Goal: Use online tool/utility: Utilize a website feature to perform a specific function

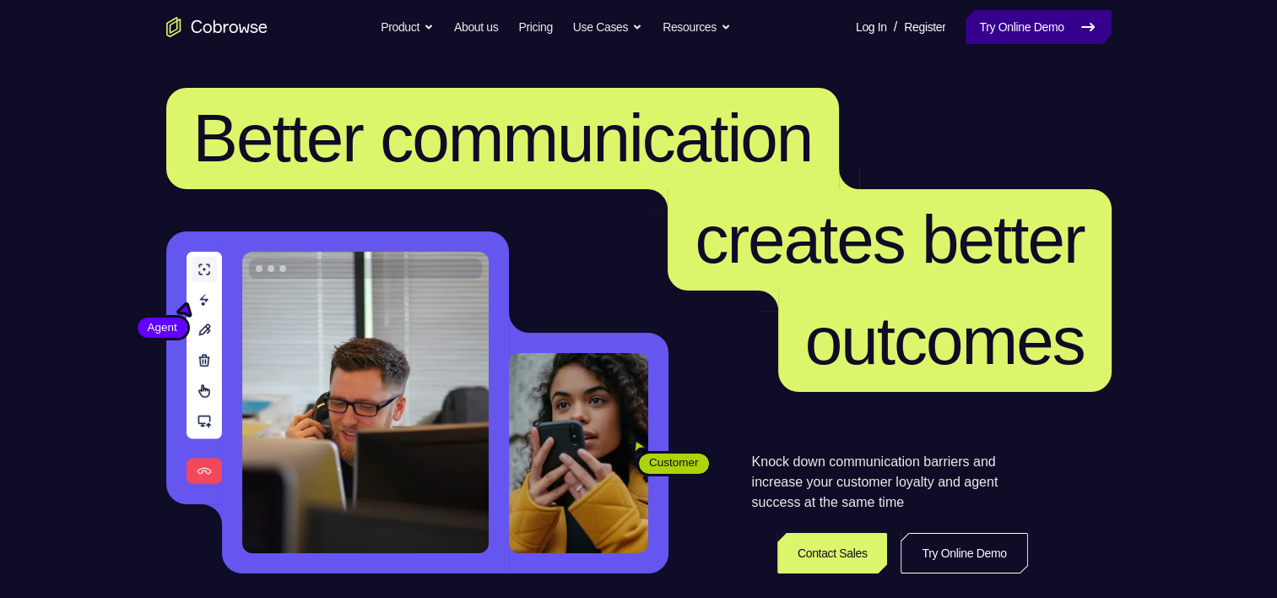
click at [1002, 37] on link "Try Online Demo" at bounding box center [1038, 27] width 145 height 34
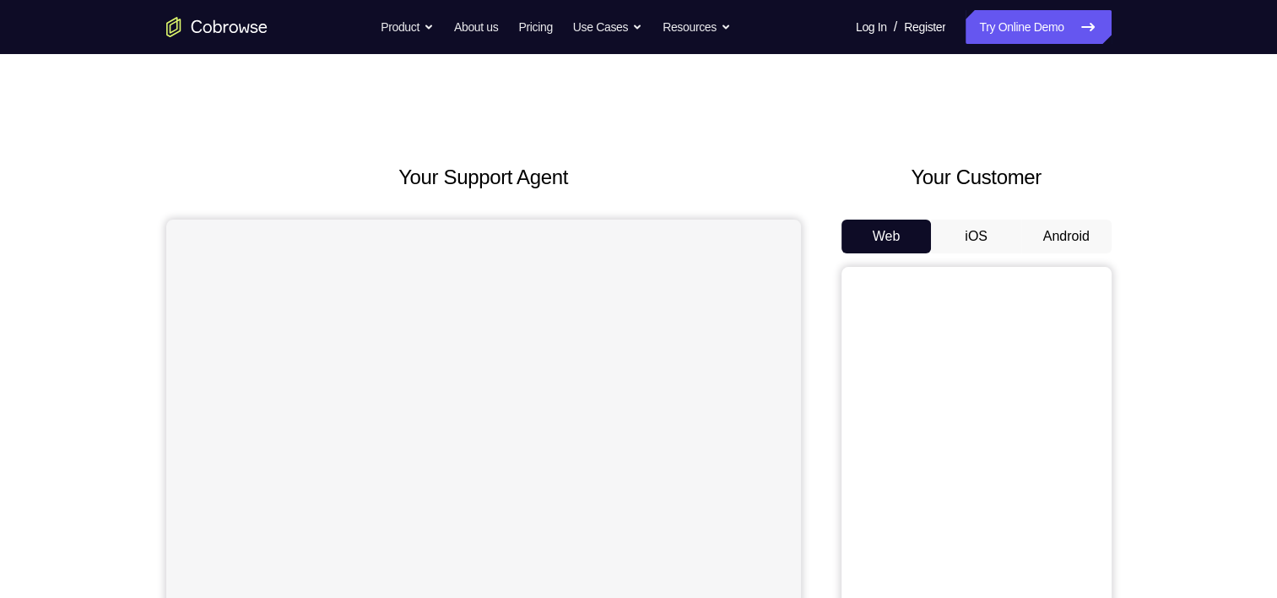
click at [1077, 237] on button "Android" at bounding box center [1066, 236] width 90 height 34
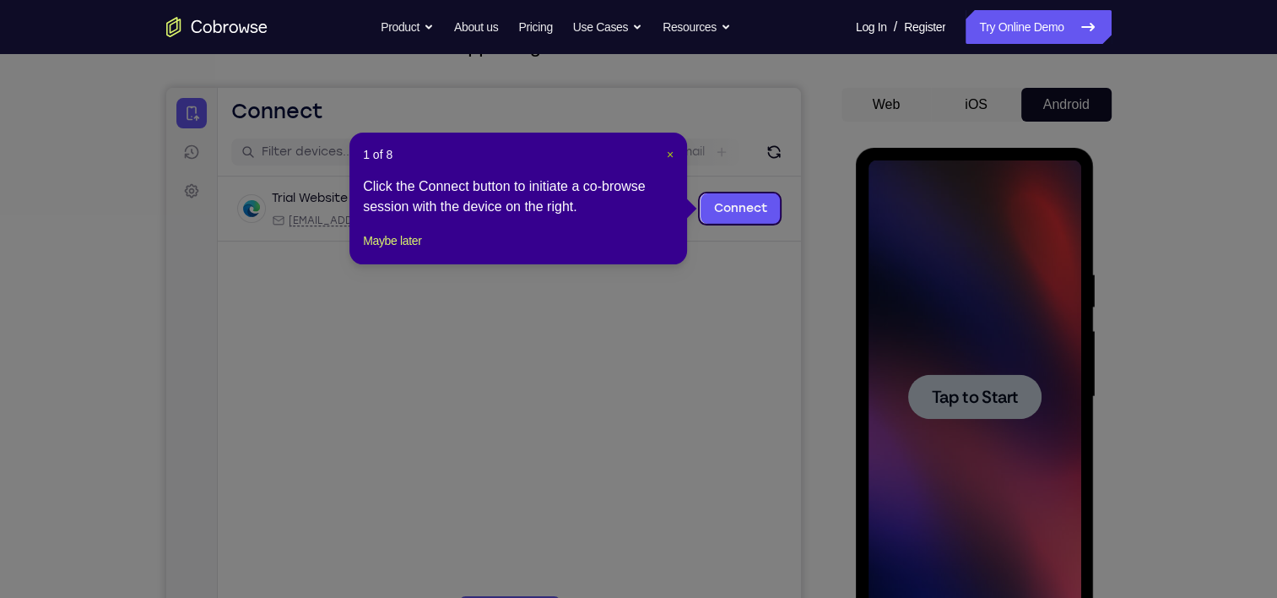
click at [669, 148] on span "×" at bounding box center [670, 155] width 7 height 14
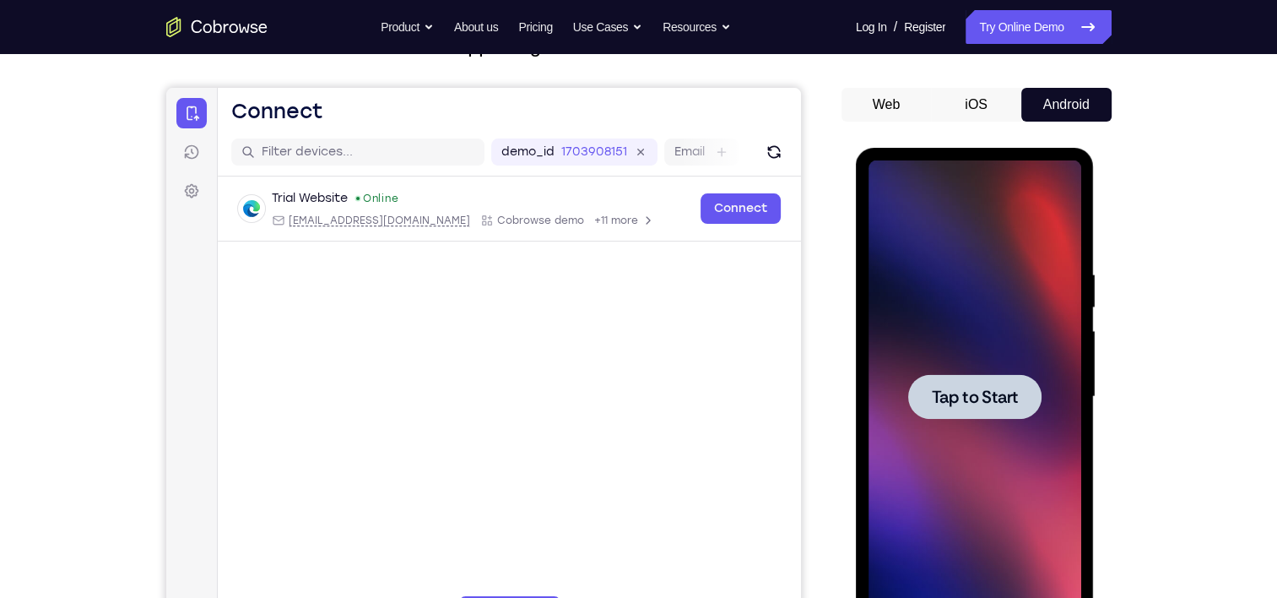
click at [938, 372] on div at bounding box center [975, 396] width 213 height 473
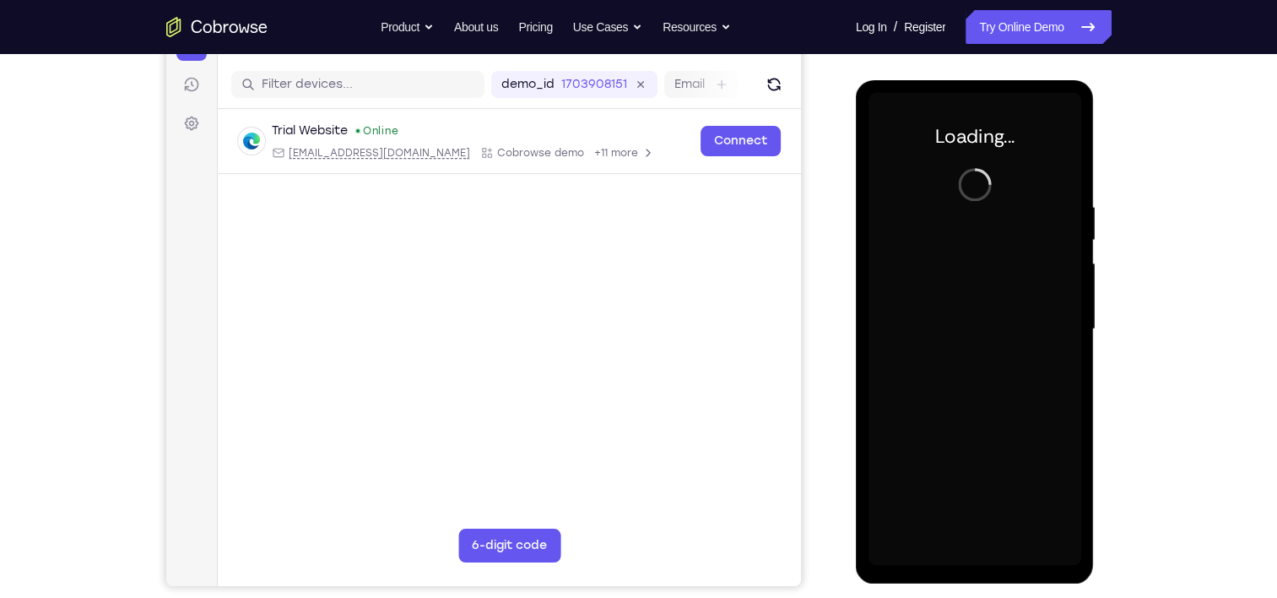
scroll to position [199, 0]
click at [541, 198] on div "Trial Website Online [EMAIL_ADDRESS][DOMAIN_NAME] Cobrowse demo +11 more [EMAIL…" at bounding box center [508, 182] width 583 height 146
click at [927, 215] on div at bounding box center [975, 329] width 213 height 473
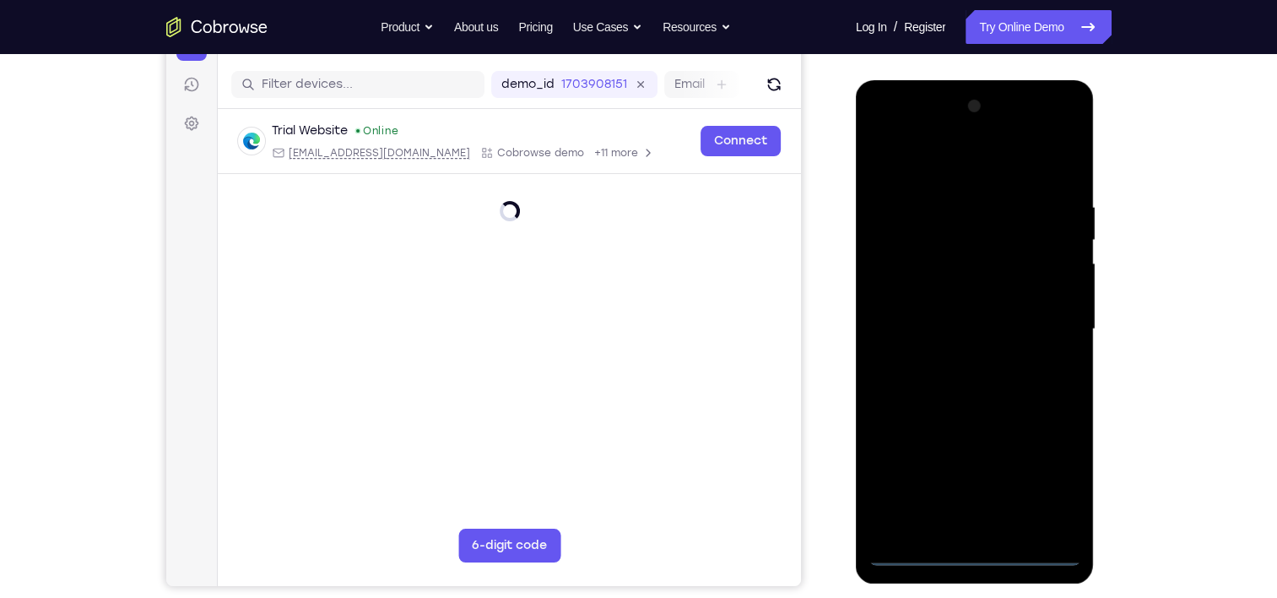
click at [973, 548] on div at bounding box center [975, 329] width 213 height 473
click at [979, 550] on div at bounding box center [975, 329] width 213 height 473
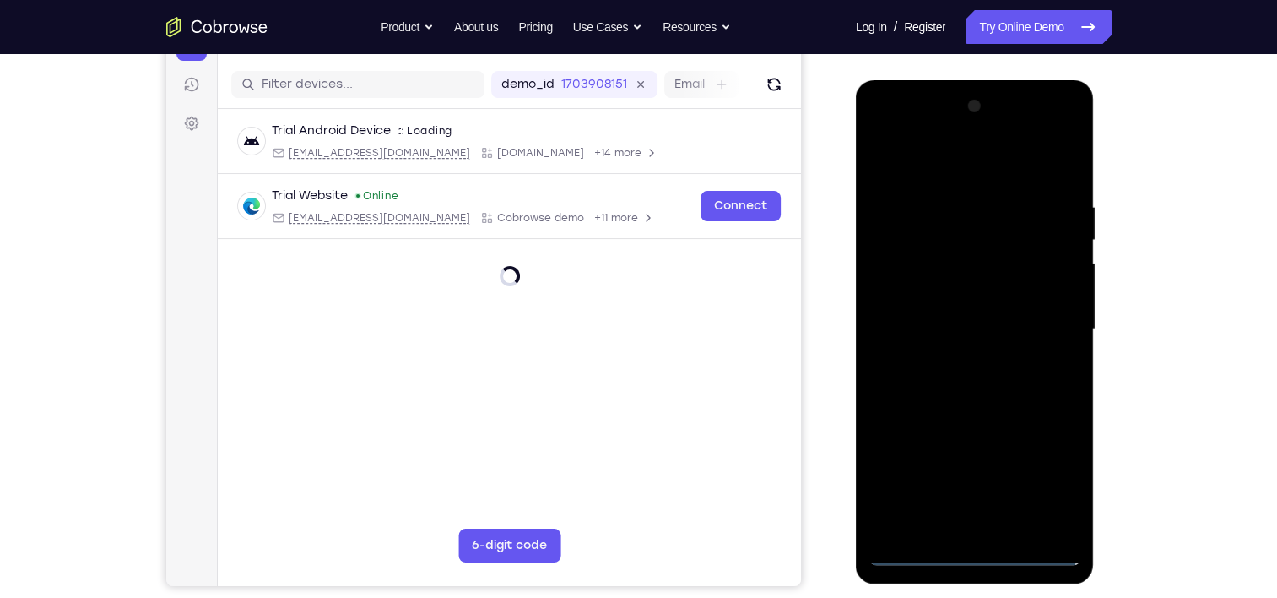
click at [1049, 480] on div at bounding box center [975, 329] width 213 height 473
click at [1040, 473] on div at bounding box center [975, 329] width 213 height 473
click at [919, 159] on div at bounding box center [975, 329] width 213 height 473
click at [1046, 315] on div at bounding box center [975, 329] width 213 height 473
click at [959, 362] on div at bounding box center [975, 329] width 213 height 473
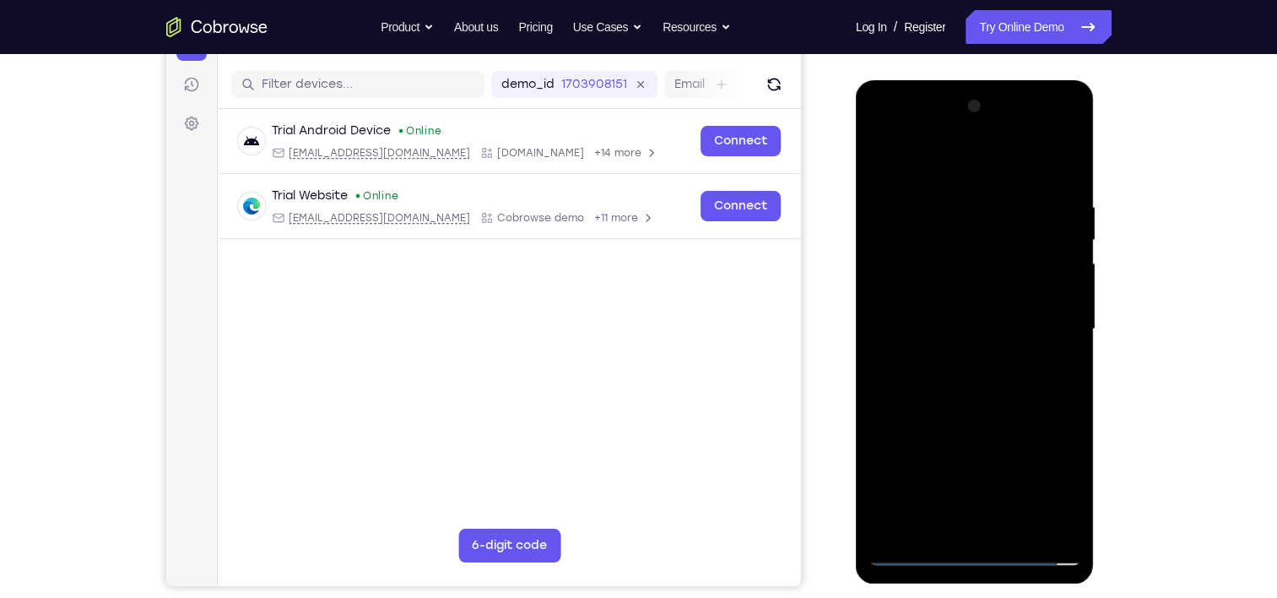
click at [969, 326] on div at bounding box center [975, 329] width 213 height 473
click at [962, 301] on div at bounding box center [975, 329] width 213 height 473
click at [940, 257] on div at bounding box center [975, 329] width 213 height 473
click at [936, 134] on div at bounding box center [975, 329] width 213 height 473
click at [1023, 344] on div at bounding box center [975, 329] width 213 height 473
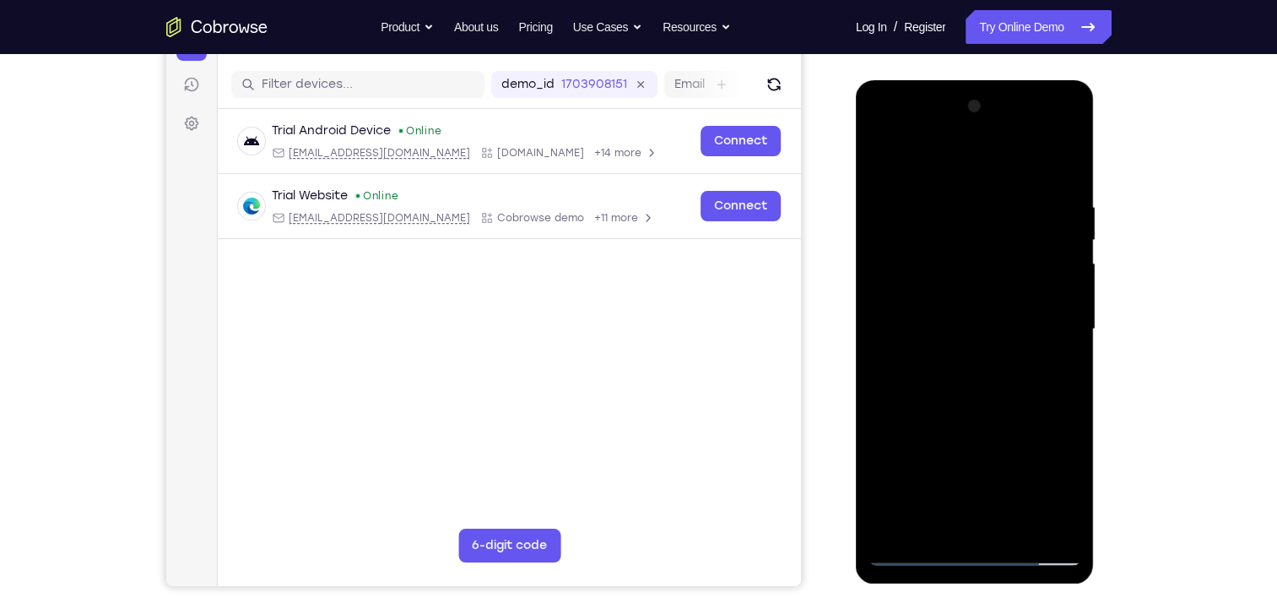
drag, startPoint x: 1025, startPoint y: 403, endPoint x: 1007, endPoint y: 189, distance: 214.3
click at [1007, 189] on div at bounding box center [975, 329] width 213 height 473
drag, startPoint x: 997, startPoint y: 171, endPoint x: 974, endPoint y: 559, distance: 388.1
click at [974, 559] on div at bounding box center [975, 329] width 213 height 473
drag, startPoint x: 960, startPoint y: 159, endPoint x: 962, endPoint y: 549, distance: 390.0
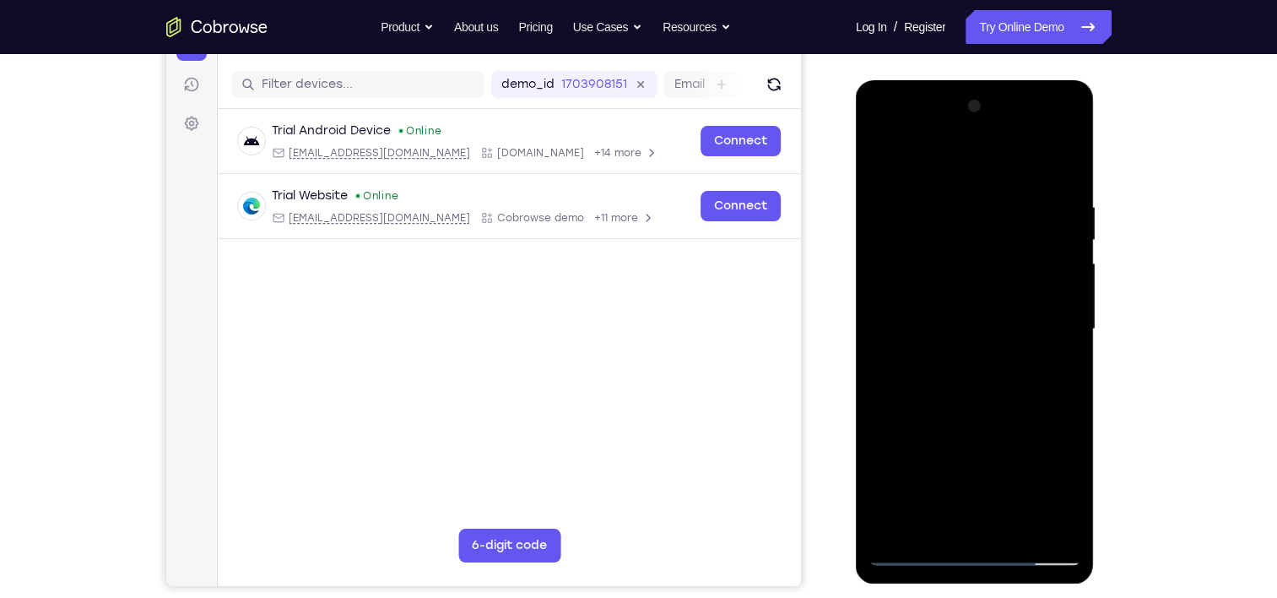
click at [962, 549] on div at bounding box center [975, 329] width 213 height 473
click at [915, 562] on div at bounding box center [975, 329] width 213 height 473
drag, startPoint x: 952, startPoint y: 408, endPoint x: 988, endPoint y: 169, distance: 241.5
click at [988, 169] on div at bounding box center [975, 329] width 213 height 473
click at [979, 486] on div at bounding box center [975, 329] width 213 height 473
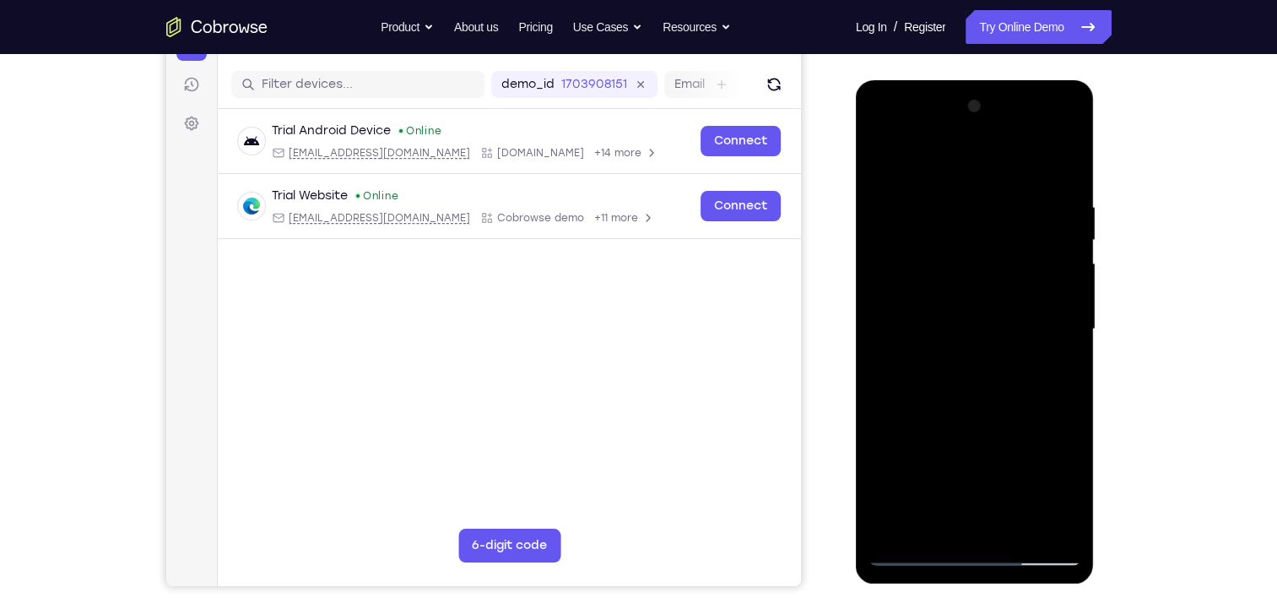
drag, startPoint x: 967, startPoint y: 329, endPoint x: 959, endPoint y: 259, distance: 70.6
click at [959, 259] on div at bounding box center [975, 329] width 213 height 473
drag, startPoint x: 976, startPoint y: 356, endPoint x: 993, endPoint y: 159, distance: 198.3
click at [993, 159] on div at bounding box center [975, 329] width 213 height 473
click at [918, 554] on div at bounding box center [975, 329] width 213 height 473
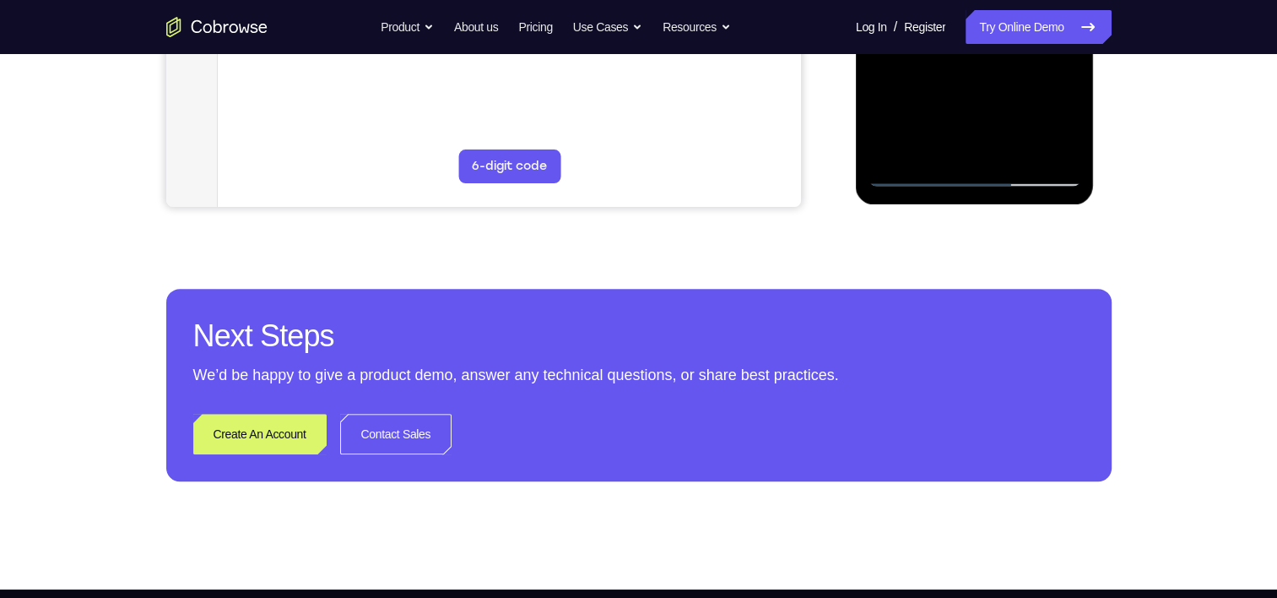
scroll to position [577, 0]
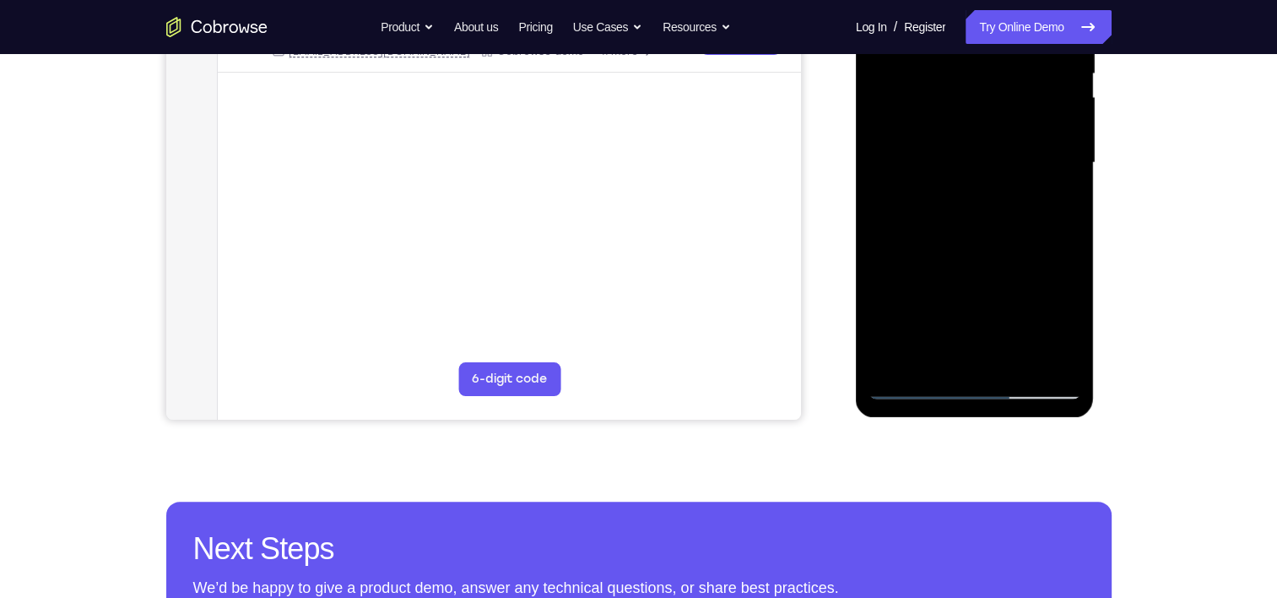
scroll to position [353, 0]
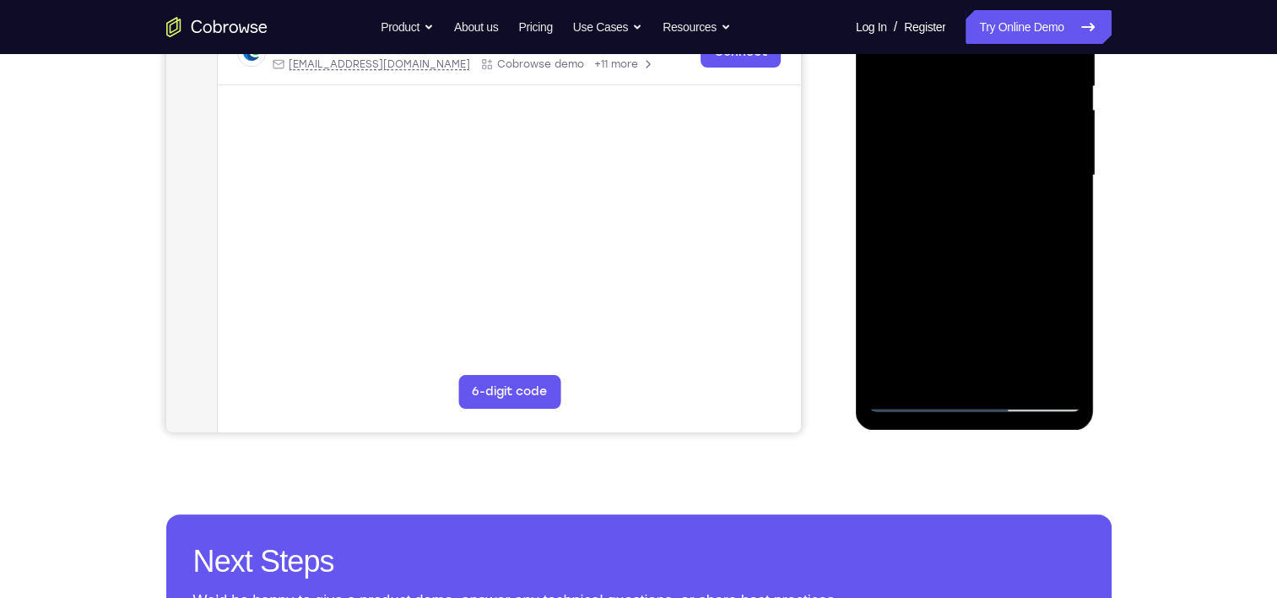
drag, startPoint x: 972, startPoint y: 282, endPoint x: 1021, endPoint y: -88, distance: 372.9
click at [1021, 0] on html "Online web based iOS Simulators and Android Emulators. Run iPhone, iPad, Mobile…" at bounding box center [976, 180] width 241 height 507
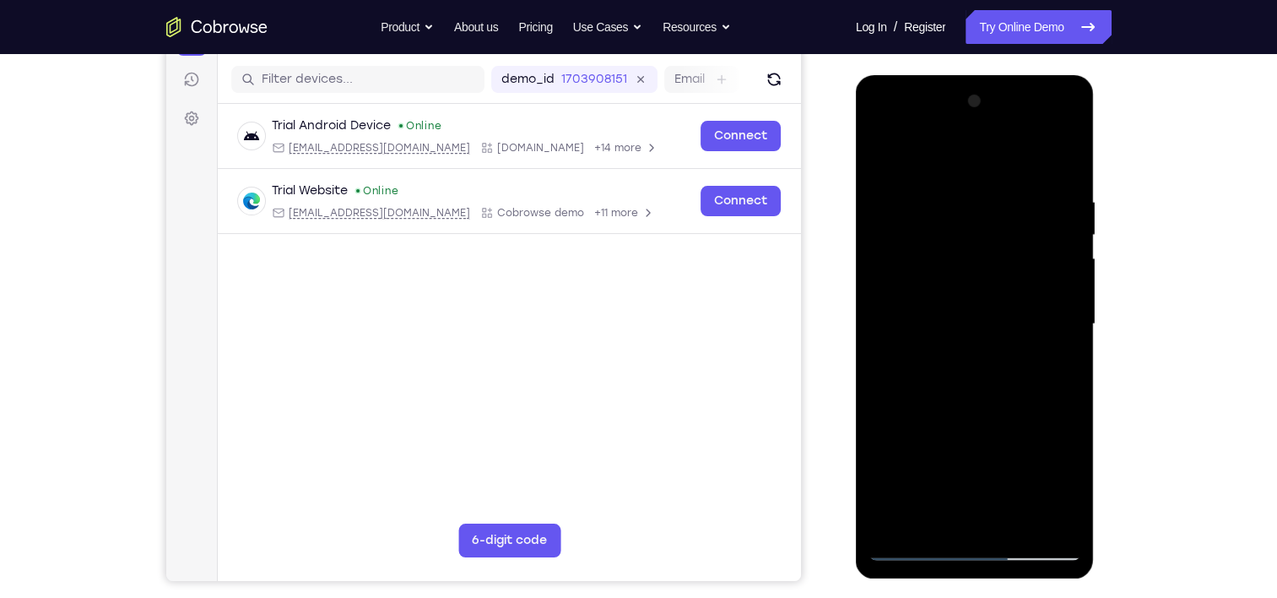
scroll to position [203, 0]
drag, startPoint x: 1023, startPoint y: 400, endPoint x: 1073, endPoint y: -49, distance: 451.9
click at [1073, 76] on html "Online web based iOS Simulators and Android Emulators. Run iPhone, iPad, Mobile…" at bounding box center [976, 329] width 241 height 507
drag, startPoint x: 983, startPoint y: 408, endPoint x: 1023, endPoint y: -8, distance: 418.1
click at [1023, 76] on html "Online web based iOS Simulators and Android Emulators. Run iPhone, iPad, Mobile…" at bounding box center [976, 329] width 241 height 507
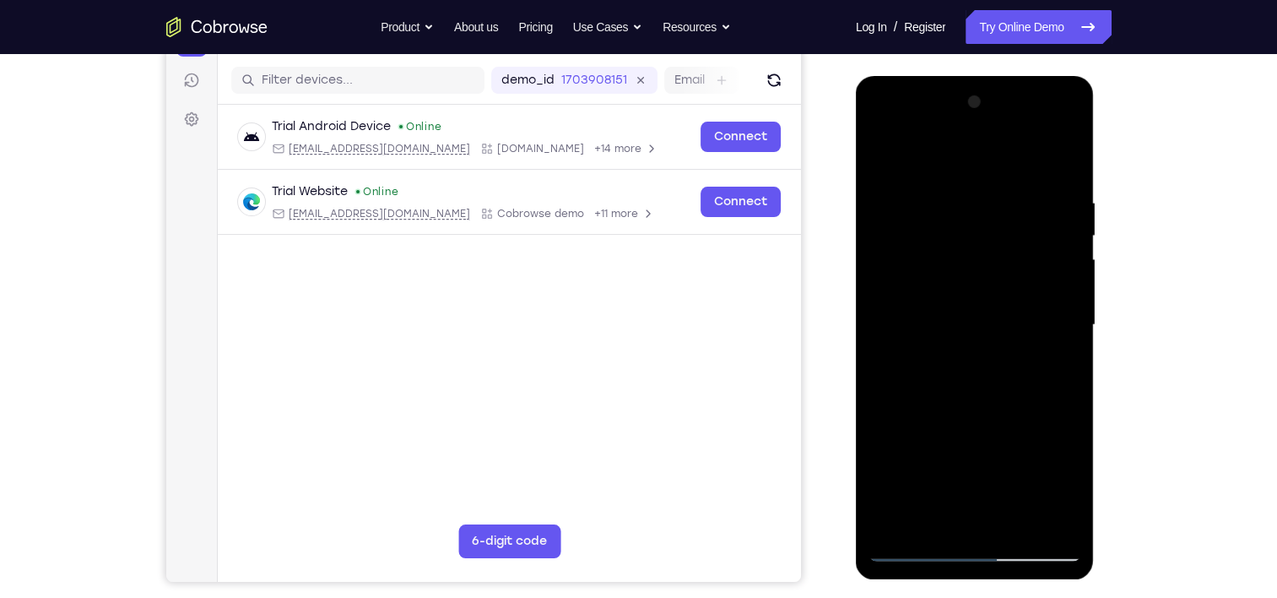
click at [957, 180] on div at bounding box center [975, 325] width 213 height 473
drag, startPoint x: 989, startPoint y: 523, endPoint x: 989, endPoint y: 511, distance: 11.8
click at [989, 511] on div at bounding box center [975, 325] width 213 height 473
click at [967, 378] on div at bounding box center [975, 325] width 213 height 473
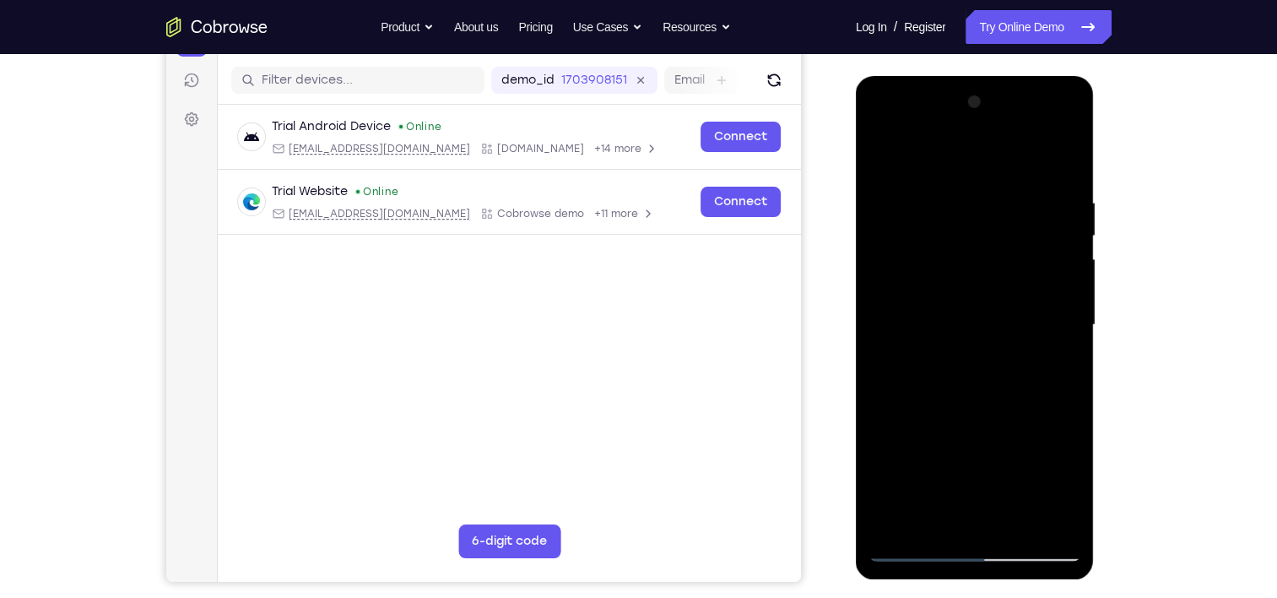
click at [962, 374] on div at bounding box center [975, 325] width 213 height 473
click at [967, 357] on div at bounding box center [975, 325] width 213 height 473
click at [1057, 452] on div at bounding box center [975, 325] width 213 height 473
click at [1065, 457] on div at bounding box center [975, 325] width 213 height 473
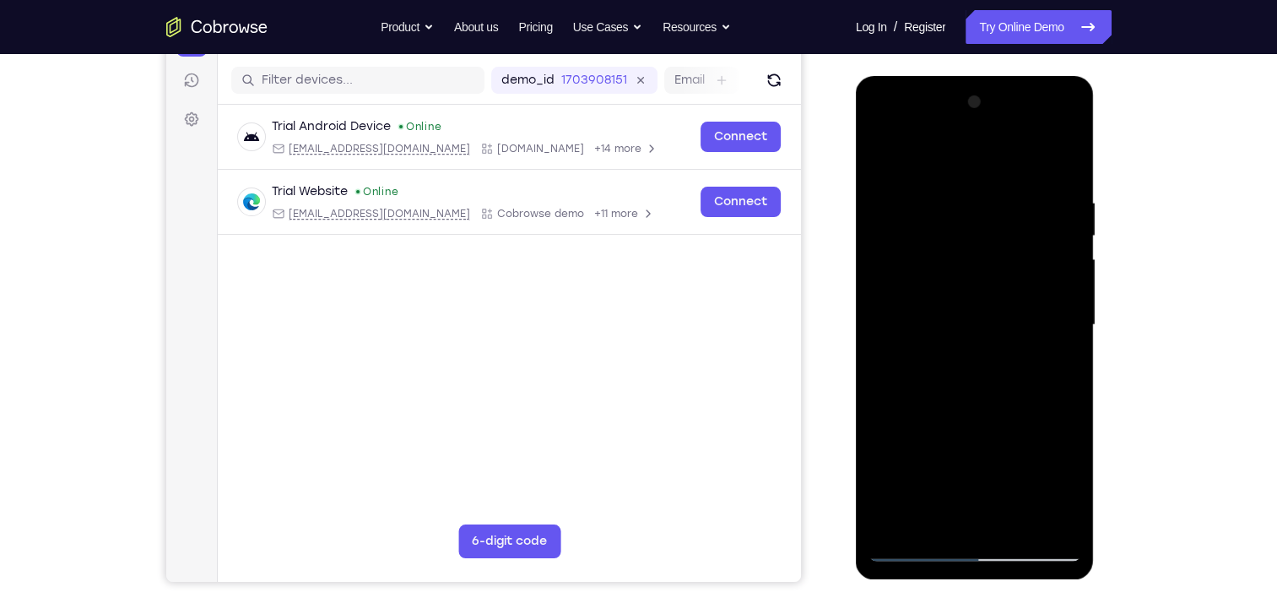
click at [1065, 457] on div at bounding box center [975, 325] width 213 height 473
click at [934, 303] on div at bounding box center [975, 325] width 213 height 473
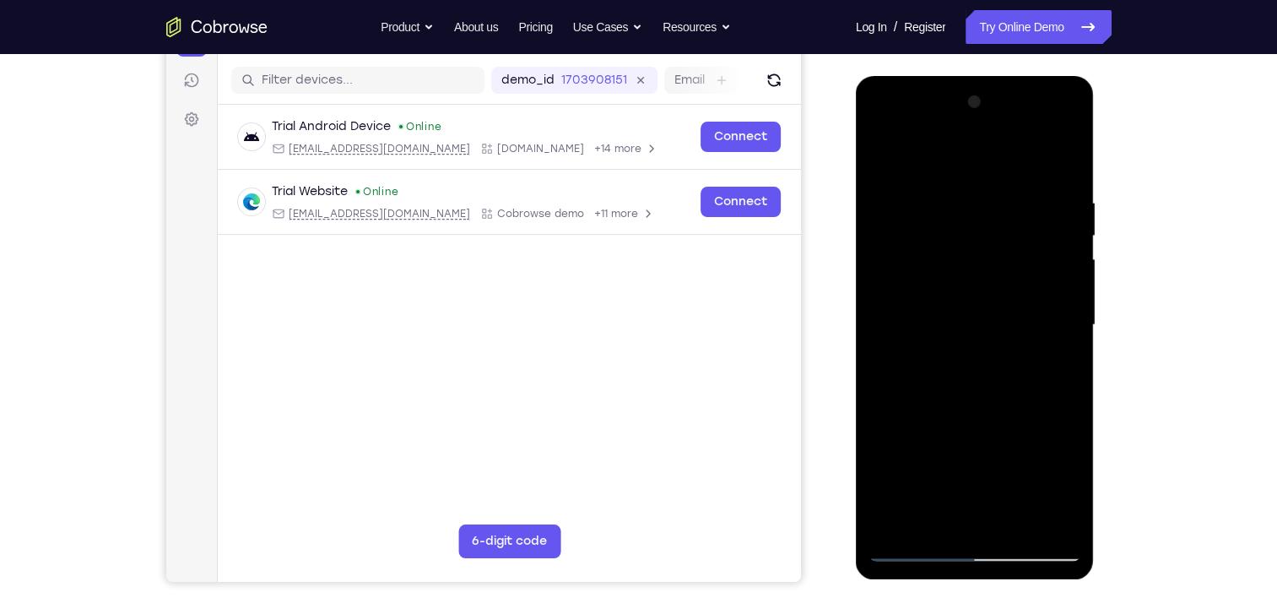
click at [976, 503] on div at bounding box center [975, 325] width 213 height 473
click at [1062, 422] on div at bounding box center [975, 325] width 213 height 473
click at [1023, 516] on div at bounding box center [975, 325] width 213 height 473
click at [978, 546] on div at bounding box center [975, 325] width 213 height 473
drag, startPoint x: 956, startPoint y: 409, endPoint x: 993, endPoint y: 181, distance: 230.0
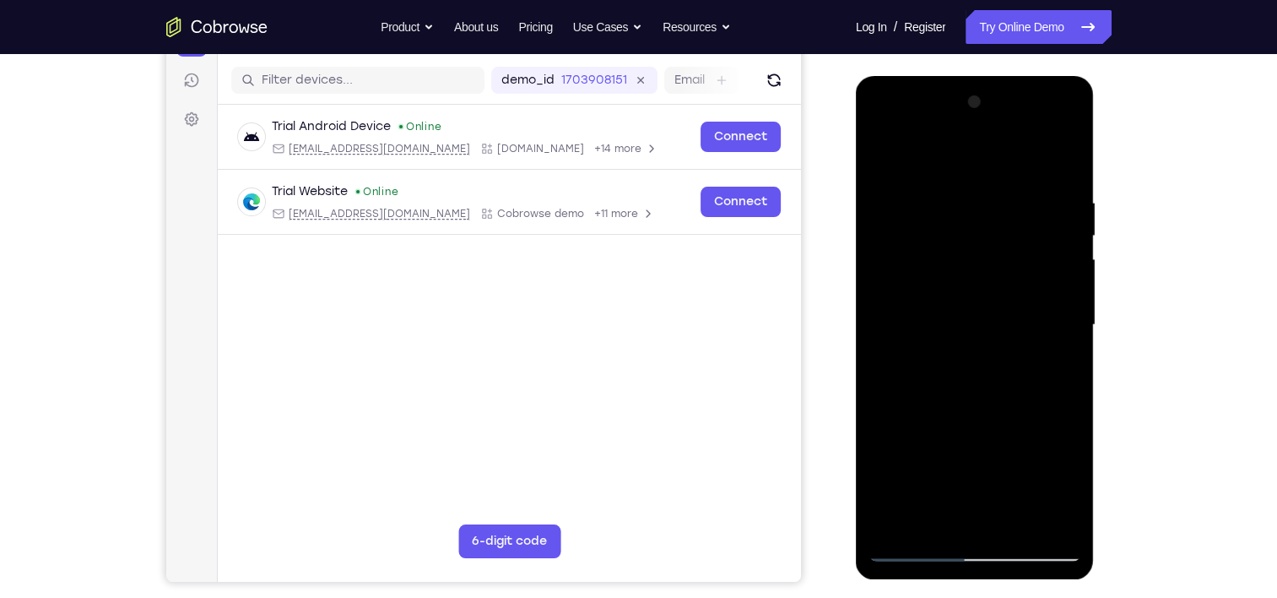
click at [993, 181] on div at bounding box center [975, 325] width 213 height 473
click at [1044, 239] on div at bounding box center [975, 325] width 213 height 473
click at [915, 176] on div at bounding box center [975, 325] width 213 height 473
click at [955, 178] on div at bounding box center [975, 325] width 213 height 473
click at [1000, 175] on div at bounding box center [975, 325] width 213 height 473
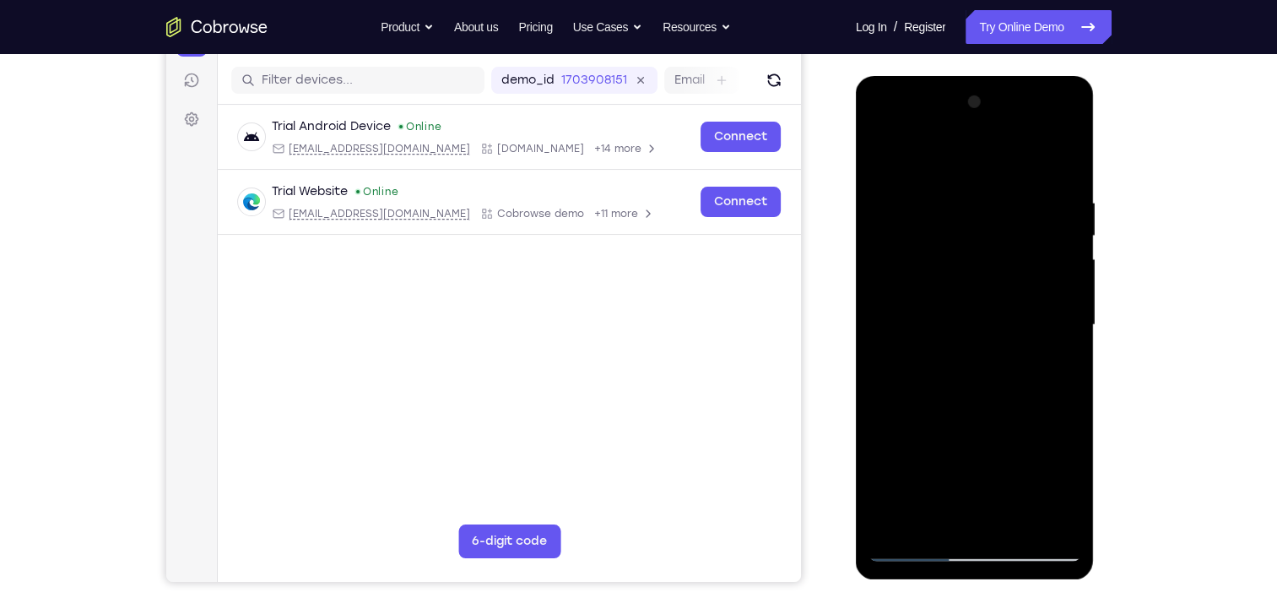
click at [1054, 171] on div at bounding box center [975, 325] width 213 height 473
click at [876, 121] on div at bounding box center [975, 325] width 213 height 473
click at [886, 124] on div at bounding box center [975, 325] width 213 height 473
click at [921, 216] on div at bounding box center [975, 325] width 213 height 473
click at [885, 126] on div at bounding box center [975, 325] width 213 height 473
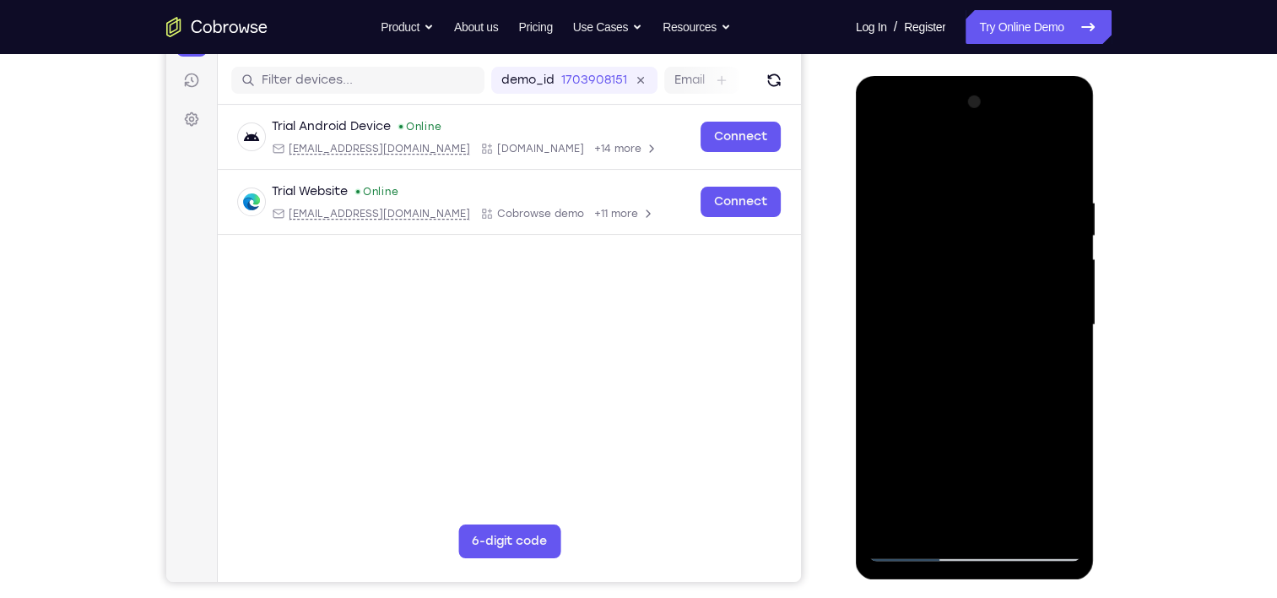
click at [917, 180] on div at bounding box center [975, 325] width 213 height 473
click at [912, 229] on div at bounding box center [975, 325] width 213 height 473
click at [979, 553] on div at bounding box center [975, 325] width 213 height 473
click at [977, 547] on div at bounding box center [975, 325] width 213 height 473
click at [904, 475] on div at bounding box center [975, 325] width 213 height 473
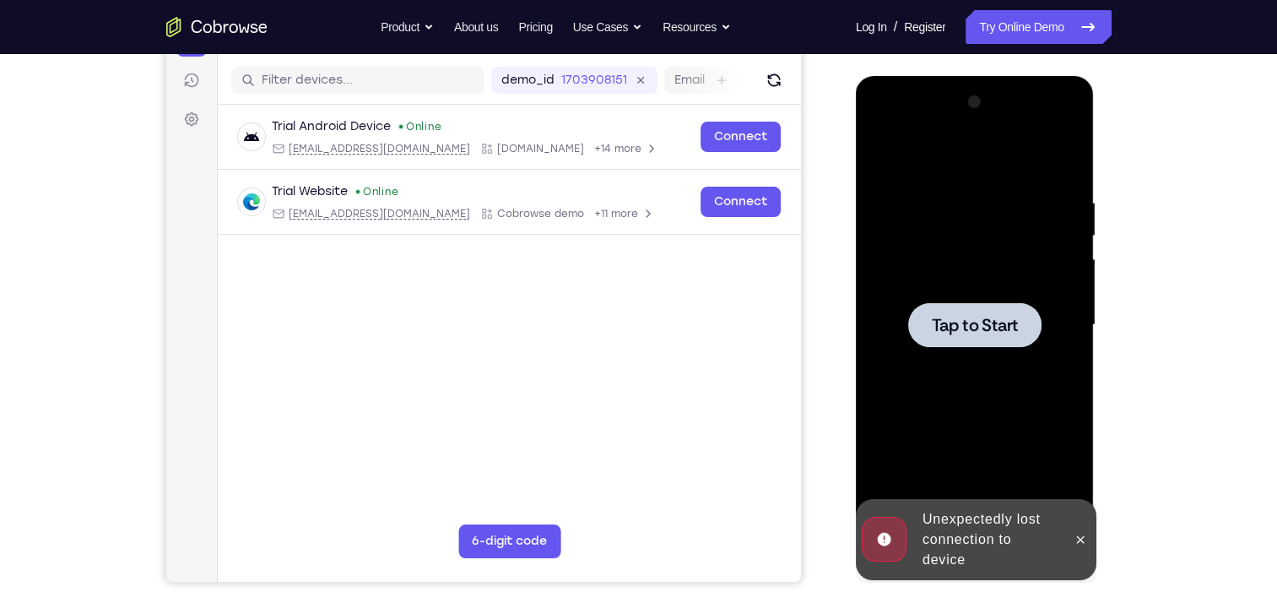
click at [994, 333] on span "Tap to Start" at bounding box center [975, 325] width 86 height 17
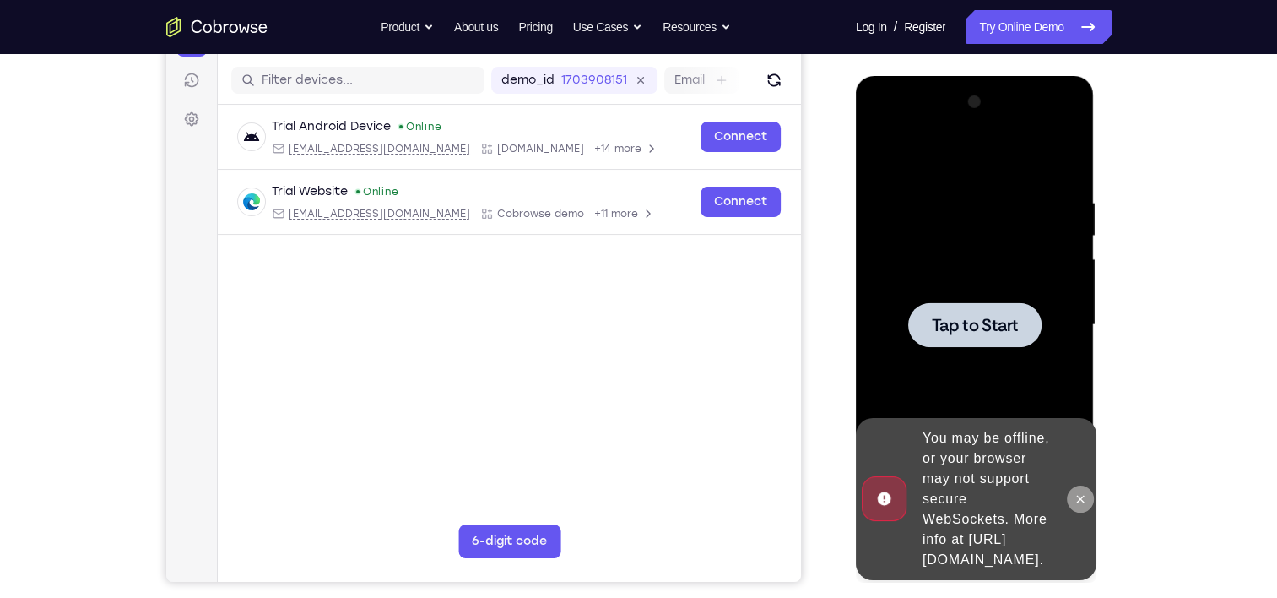
click at [1074, 492] on icon at bounding box center [1081, 499] width 14 height 14
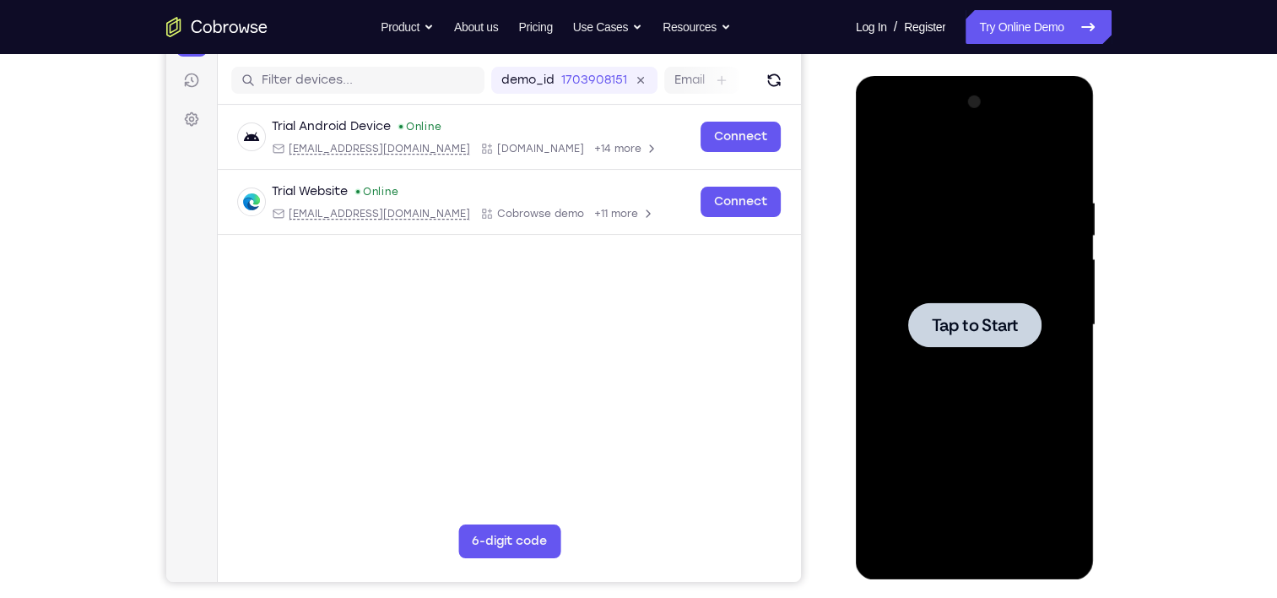
click at [948, 333] on span "Tap to Start" at bounding box center [975, 325] width 86 height 17
click at [949, 287] on div at bounding box center [975, 325] width 213 height 473
click at [893, 322] on div at bounding box center [975, 325] width 213 height 473
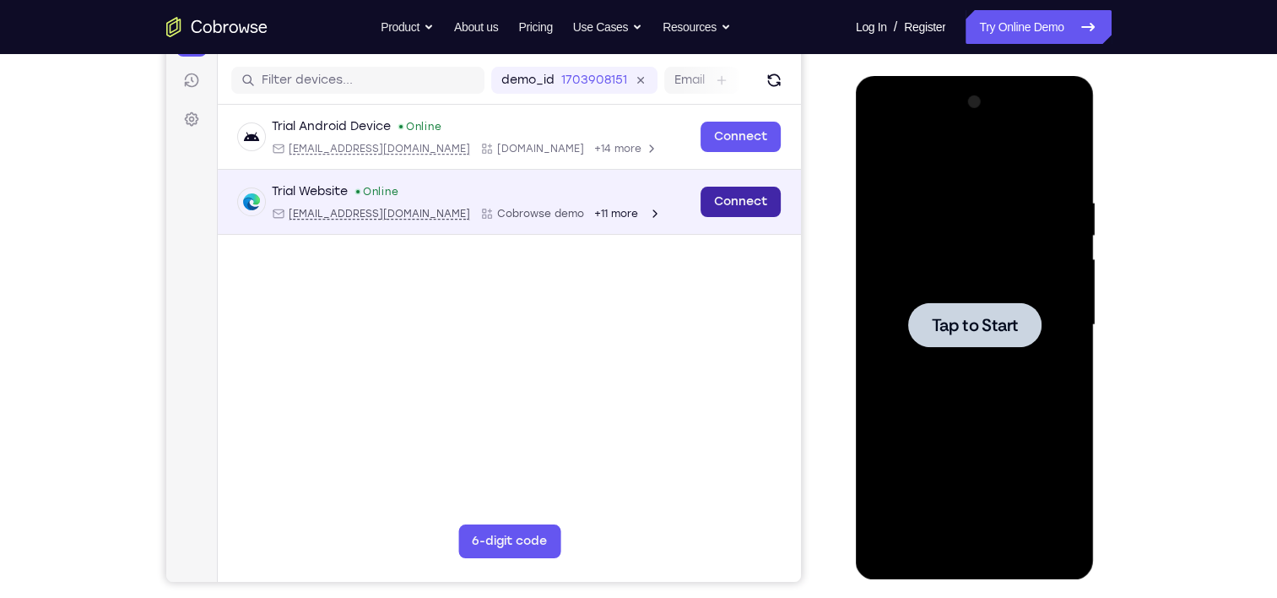
click at [755, 198] on link "Connect" at bounding box center [740, 202] width 80 height 30
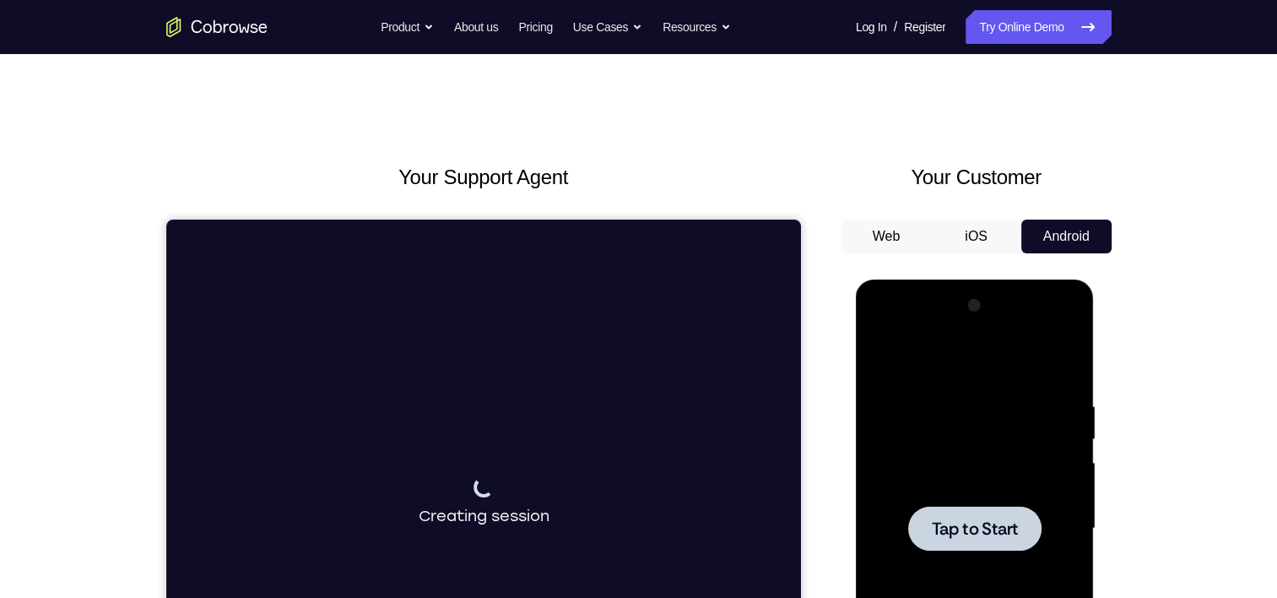
scroll to position [118, 0]
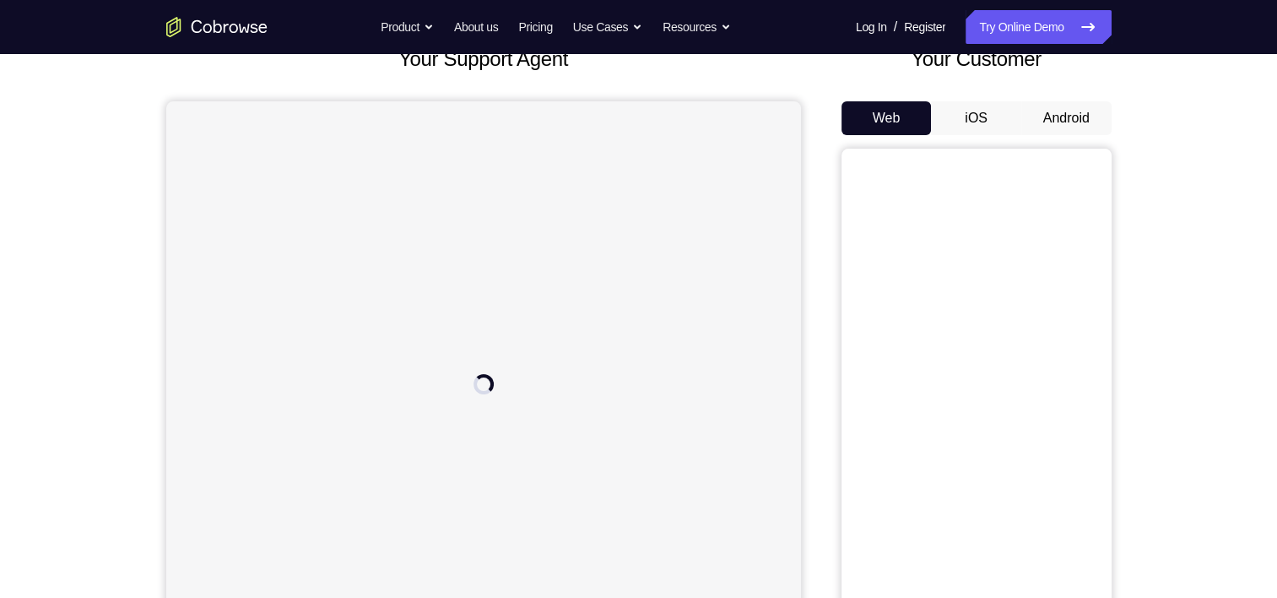
click at [1058, 118] on button "Android" at bounding box center [1066, 118] width 90 height 34
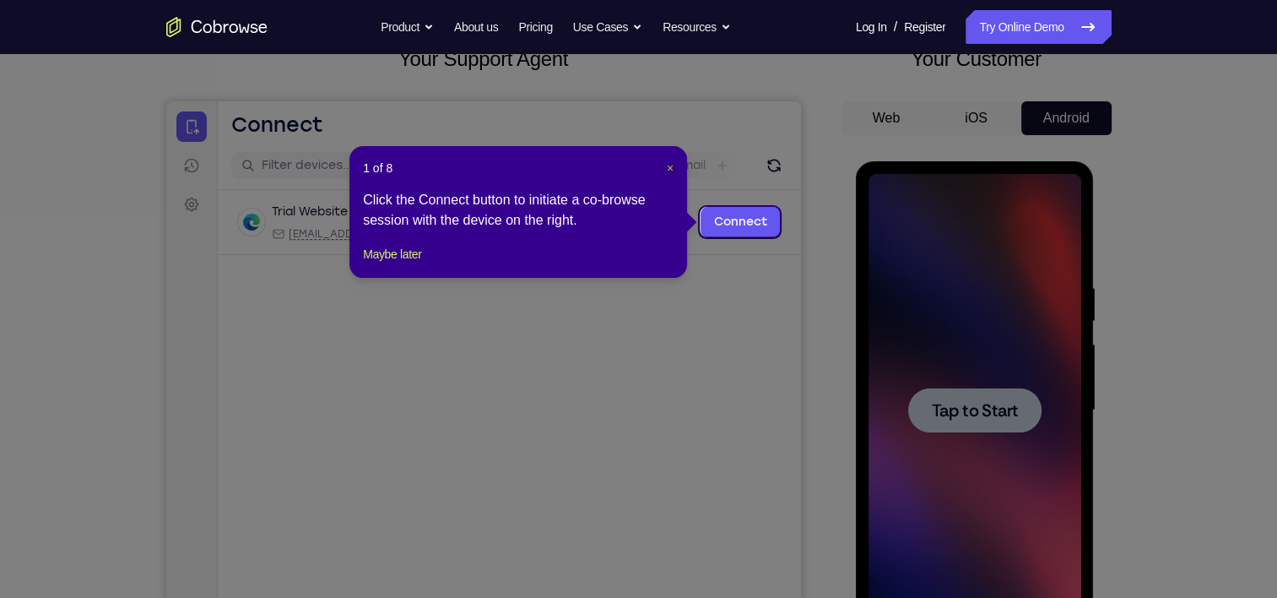
click at [671, 167] on span "×" at bounding box center [670, 168] width 7 height 14
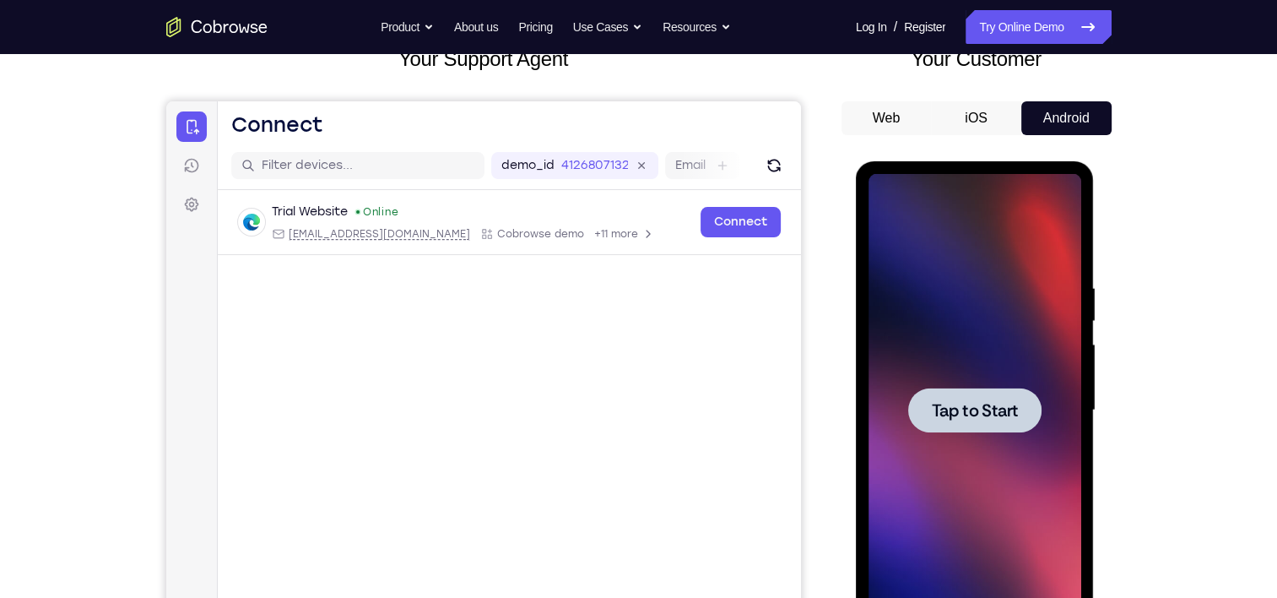
click at [940, 382] on div at bounding box center [975, 410] width 213 height 473
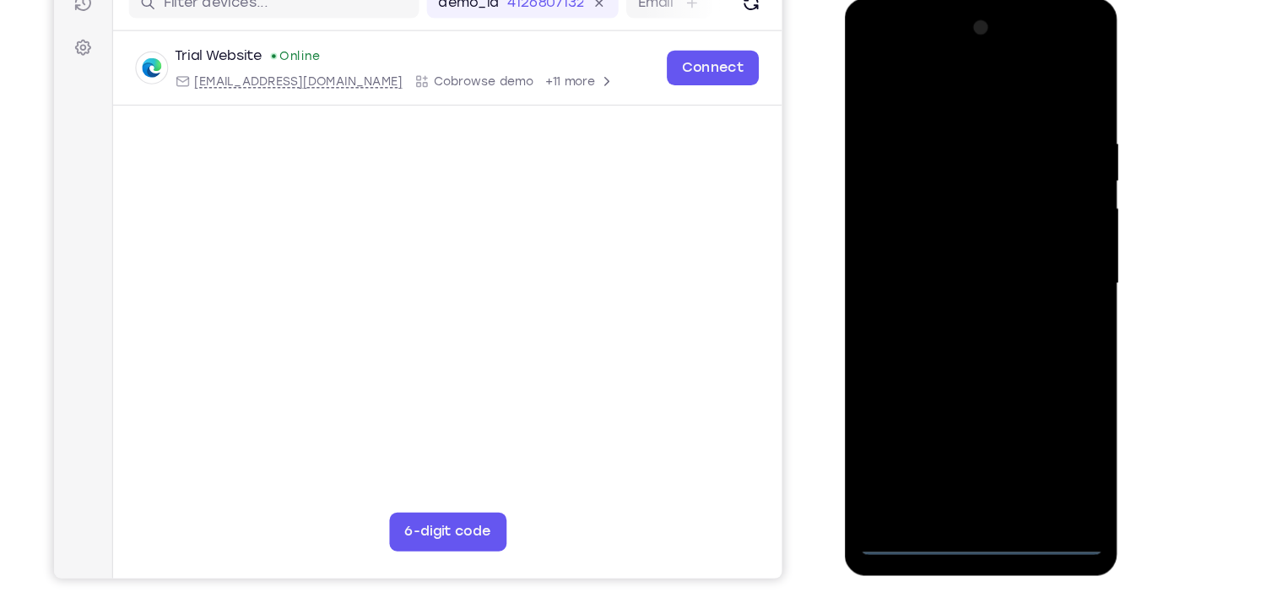
scroll to position [214, 0]
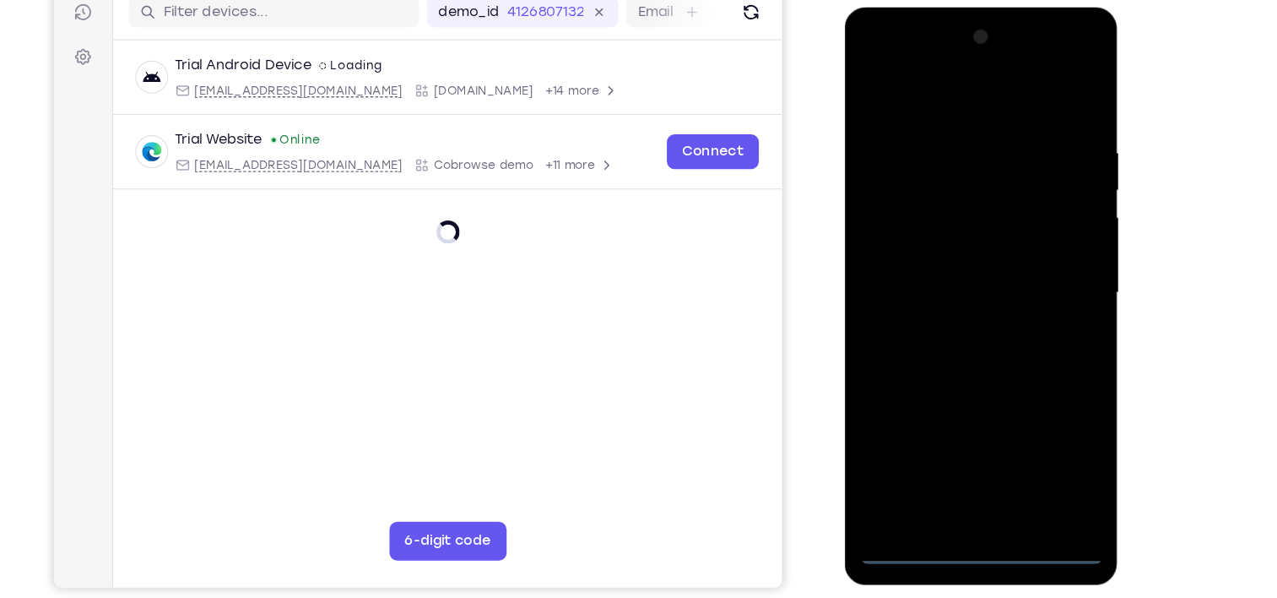
click at [967, 478] on div at bounding box center [963, 255] width 213 height 473
click at [1044, 407] on div at bounding box center [963, 255] width 213 height 473
click at [945, 95] on div at bounding box center [963, 255] width 213 height 473
click at [1039, 242] on div at bounding box center [963, 255] width 213 height 473
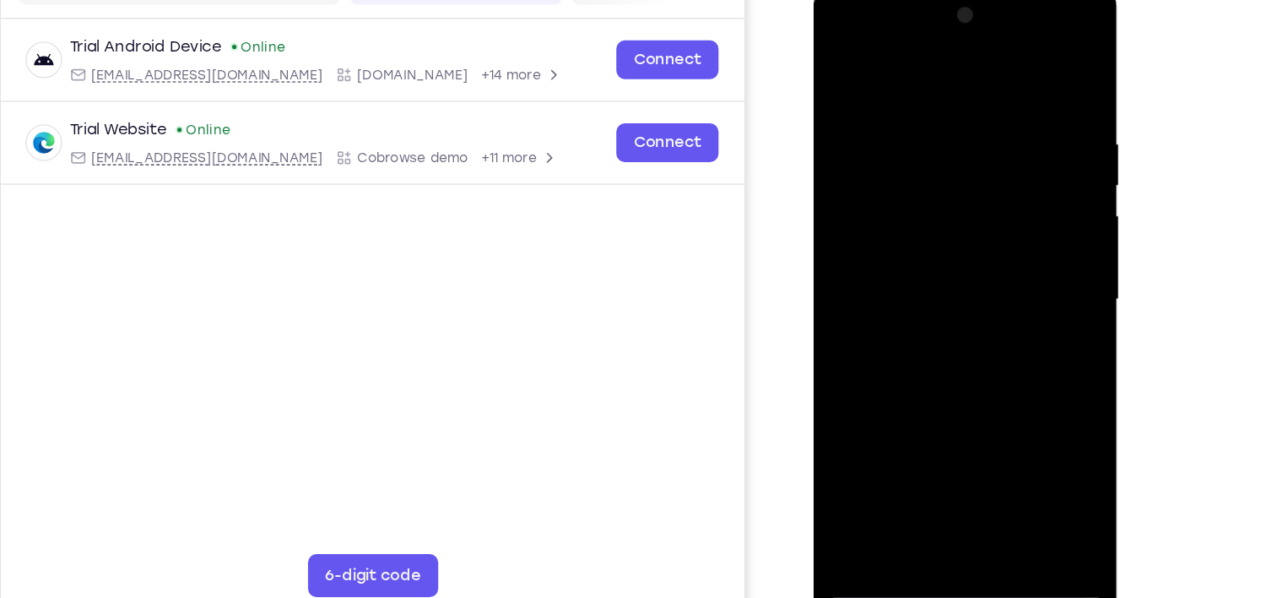
click at [910, 263] on div at bounding box center [932, 232] width 213 height 473
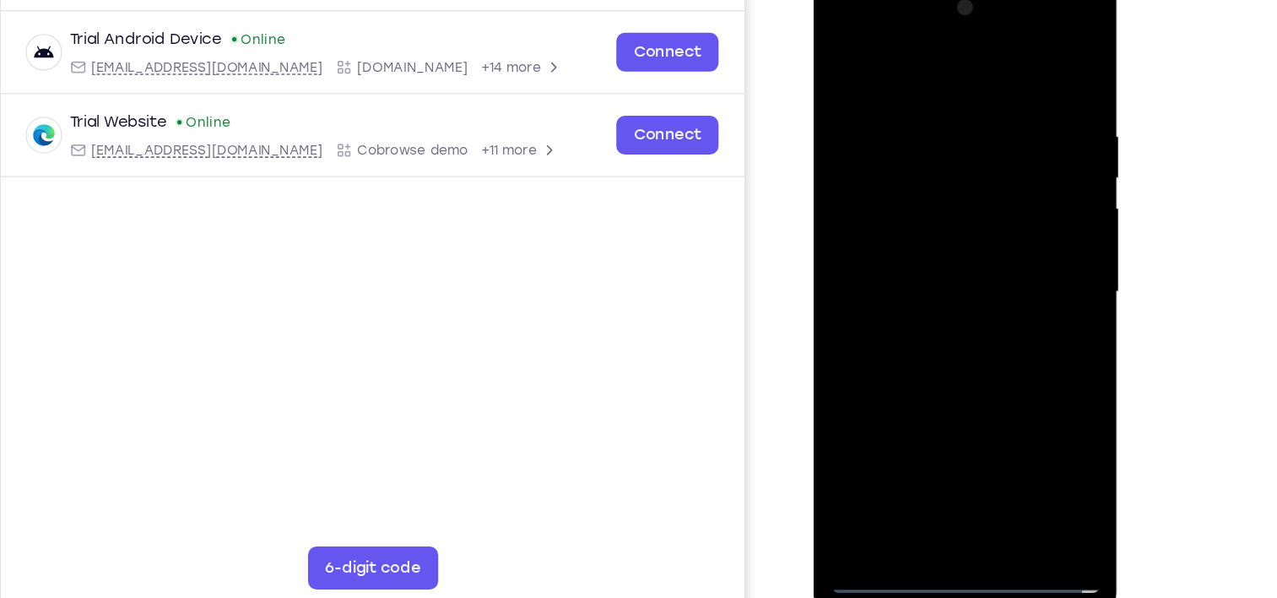
click at [947, 209] on div at bounding box center [932, 223] width 213 height 473
click at [920, 192] on div at bounding box center [932, 223] width 213 height 473
click at [913, 222] on div at bounding box center [932, 223] width 213 height 473
click at [859, 99] on div at bounding box center [932, 223] width 213 height 473
click at [916, 308] on div at bounding box center [932, 223] width 213 height 473
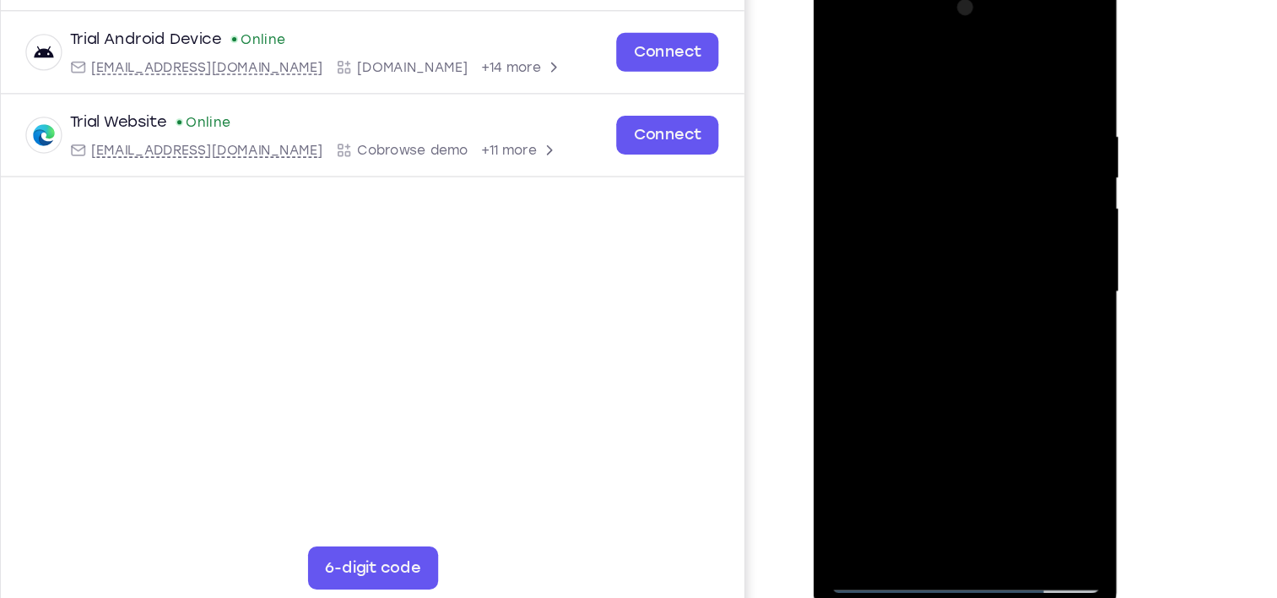
drag, startPoint x: 910, startPoint y: 65, endPoint x: 918, endPoint y: -74, distance: 139.5
click at [918, 0] on html "Online web based iOS Simulators and Android Emulators. Run iPhone, iPad, Mobile…" at bounding box center [934, 228] width 241 height 507
click at [974, 422] on div at bounding box center [932, 223] width 213 height 473
click at [916, 313] on div at bounding box center [932, 223] width 213 height 473
click at [999, 165] on div at bounding box center [932, 223] width 213 height 473
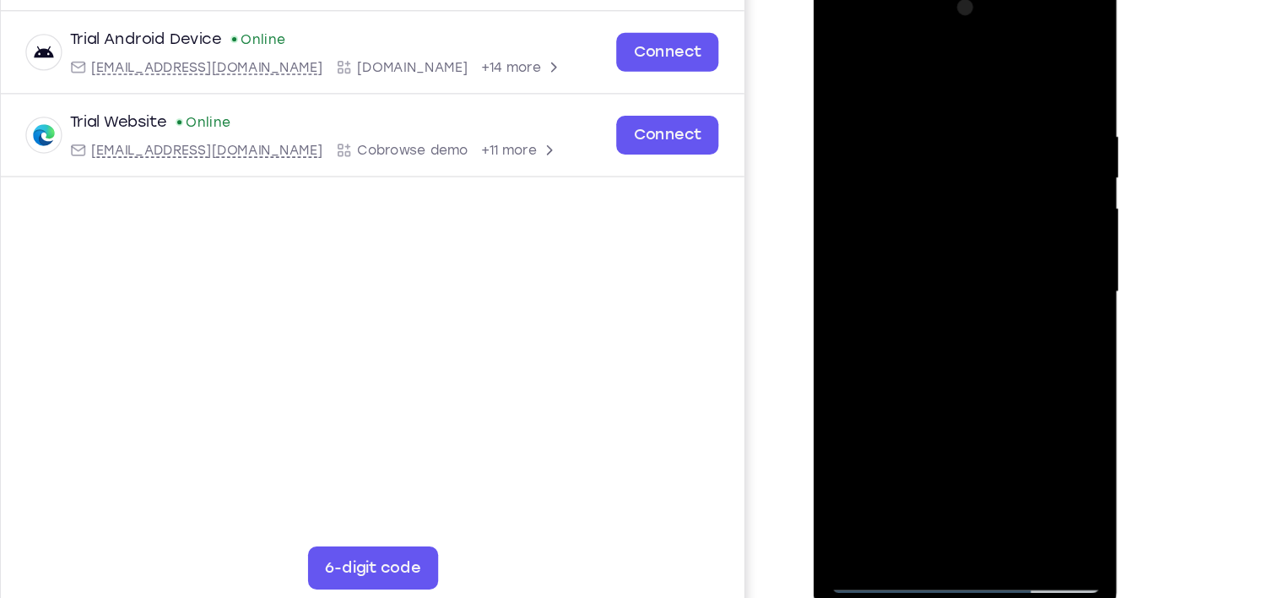
click at [848, 51] on div at bounding box center [932, 223] width 213 height 473
click at [905, 270] on div at bounding box center [932, 223] width 213 height 473
click at [889, 51] on div at bounding box center [932, 223] width 213 height 473
click at [839, 51] on div at bounding box center [932, 223] width 213 height 473
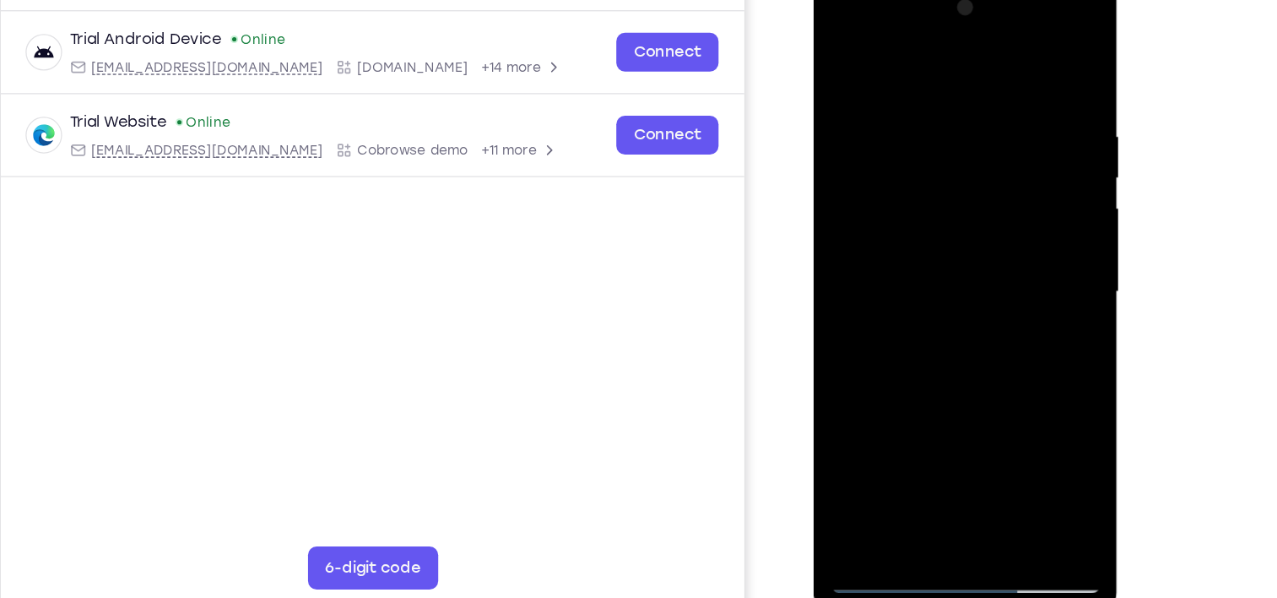
click at [844, 51] on div at bounding box center [932, 223] width 213 height 473
click at [1027, 52] on div at bounding box center [932, 223] width 213 height 473
click at [952, 341] on div at bounding box center [932, 223] width 213 height 473
click at [843, 56] on div at bounding box center [932, 223] width 213 height 473
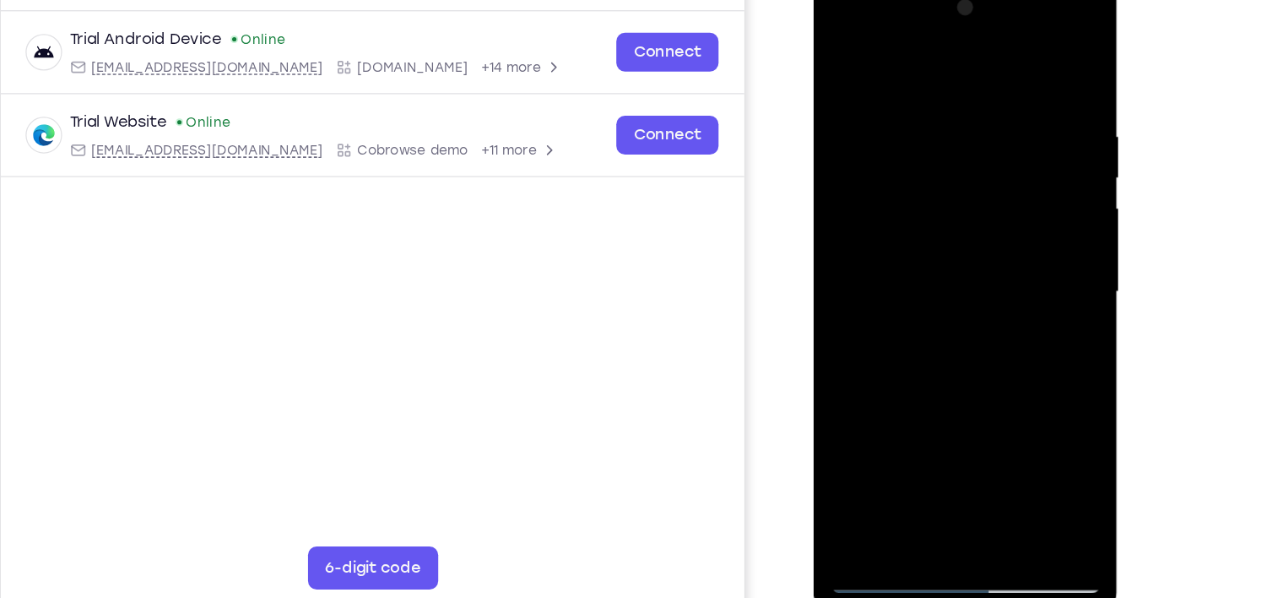
click at [910, 80] on div at bounding box center [932, 223] width 213 height 473
click at [1017, 64] on div at bounding box center [932, 223] width 213 height 473
click at [972, 417] on div at bounding box center [932, 223] width 213 height 473
click at [1010, 412] on div at bounding box center [932, 223] width 213 height 473
click at [878, 447] on div at bounding box center [932, 223] width 213 height 473
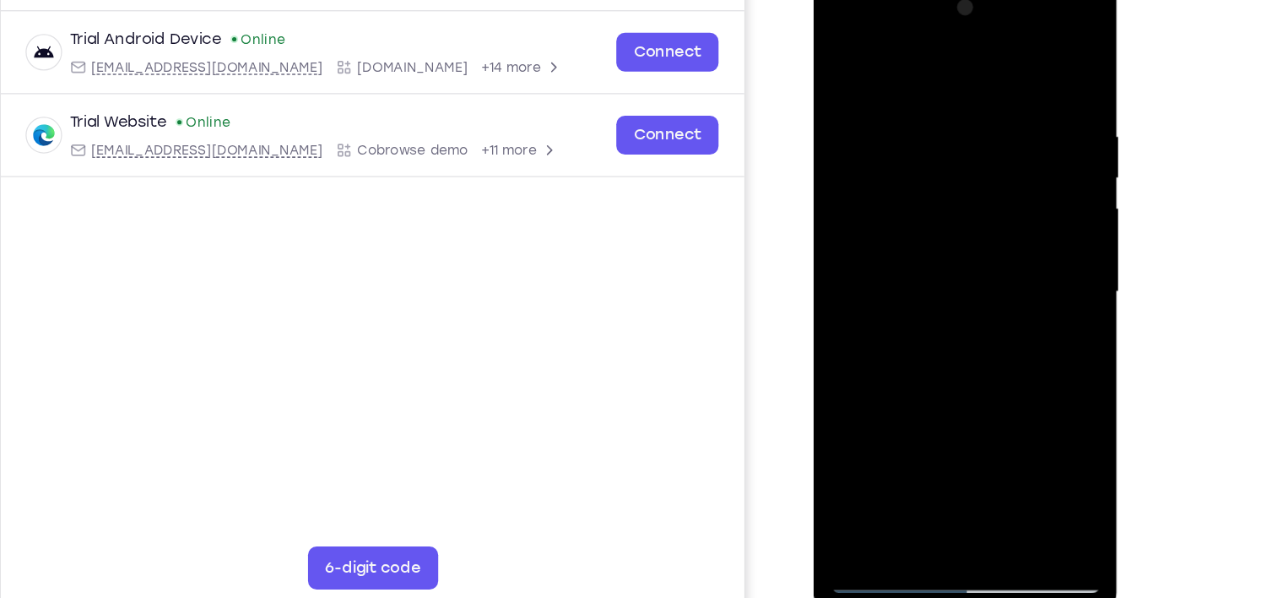
click at [870, 447] on div at bounding box center [932, 223] width 213 height 473
click at [1010, 423] on div at bounding box center [932, 223] width 213 height 473
click at [871, 117] on div at bounding box center [932, 223] width 213 height 473
click at [893, 105] on div at bounding box center [932, 223] width 213 height 473
click at [841, 51] on div at bounding box center [932, 223] width 213 height 473
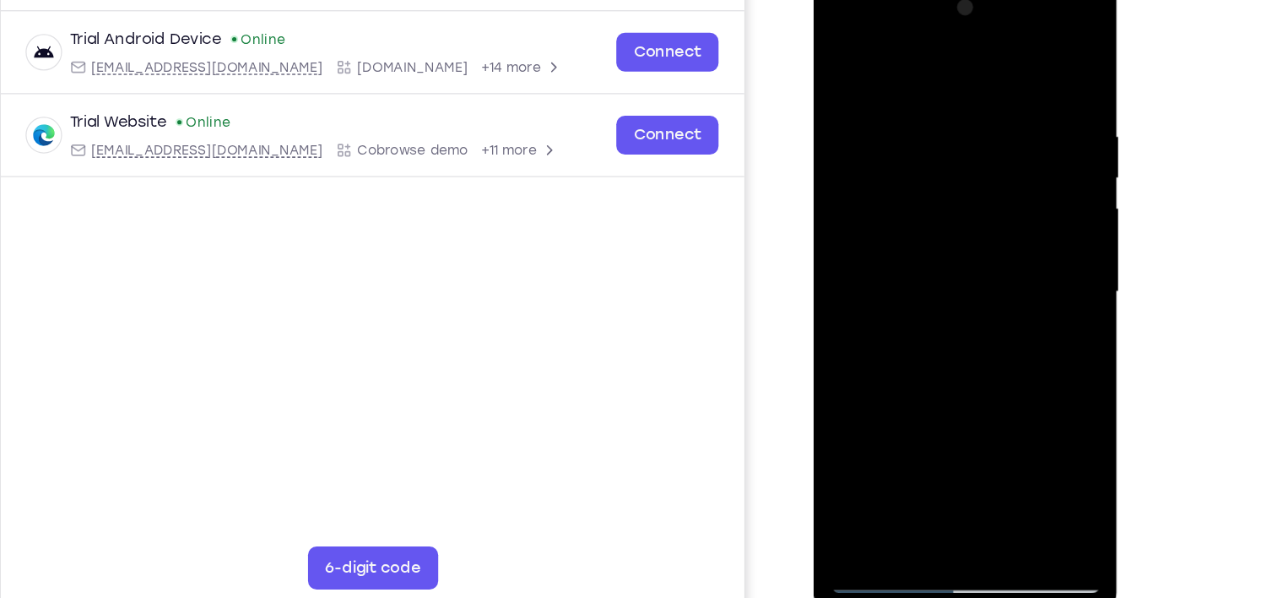
click at [841, 49] on div at bounding box center [932, 223] width 213 height 473
click at [981, 103] on div at bounding box center [932, 223] width 213 height 473
click at [873, 166] on div at bounding box center [932, 223] width 213 height 473
drag, startPoint x: 912, startPoint y: 377, endPoint x: 955, endPoint y: -74, distance: 452.8
click at [955, 0] on html "Online web based iOS Simulators and Android Emulators. Run iPhone, iPad, Mobile…" at bounding box center [934, 228] width 241 height 507
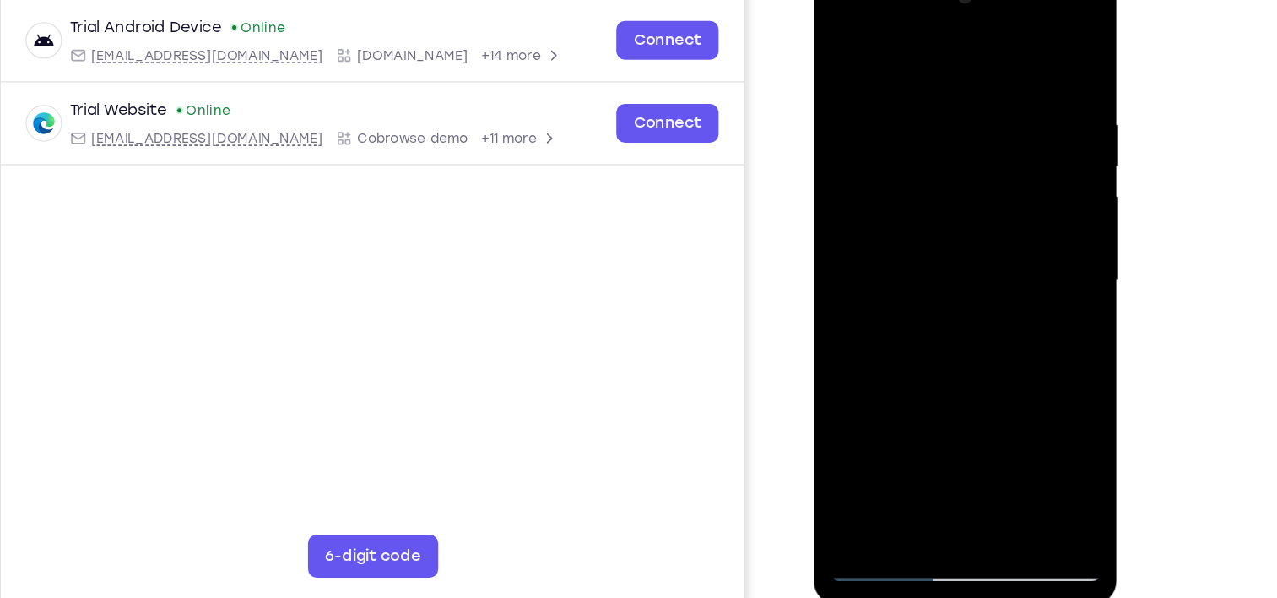
click at [1031, 0] on div at bounding box center [932, 212] width 213 height 473
click at [952, 203] on div at bounding box center [932, 212] width 213 height 473
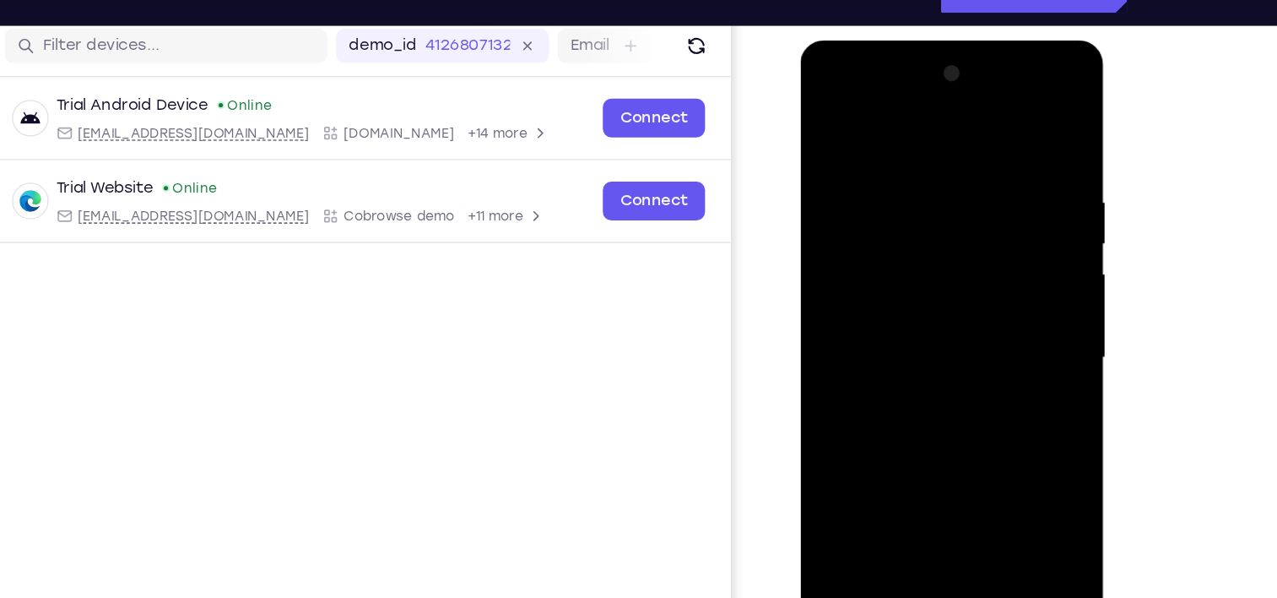
click at [1021, 72] on div at bounding box center [920, 289] width 213 height 473
click at [832, 117] on div at bounding box center [920, 289] width 213 height 473
drag, startPoint x: 976, startPoint y: 324, endPoint x: 984, endPoint y: 165, distance: 158.9
click at [984, 165] on div at bounding box center [920, 289] width 213 height 473
click at [963, 229] on div at bounding box center [920, 289] width 213 height 473
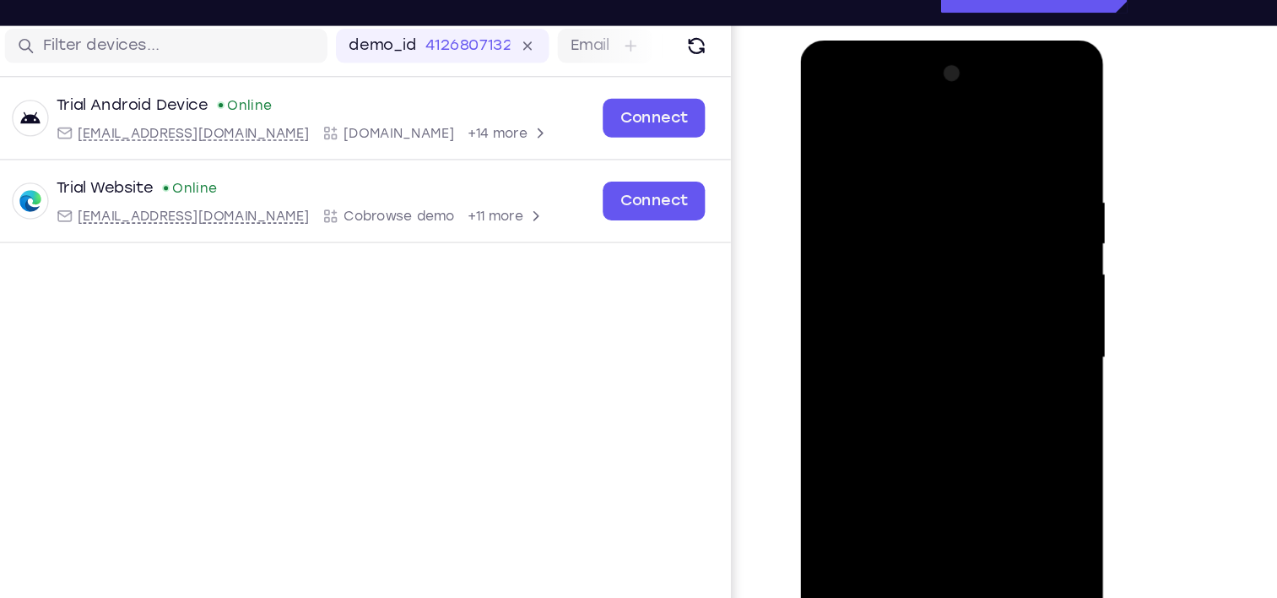
click at [963, 229] on div at bounding box center [920, 289] width 213 height 473
drag, startPoint x: 952, startPoint y: 410, endPoint x: 983, endPoint y: 150, distance: 261.9
click at [983, 150] on div at bounding box center [920, 289] width 213 height 473
drag, startPoint x: 963, startPoint y: 364, endPoint x: 951, endPoint y: 90, distance: 273.8
click at [951, 90] on div at bounding box center [920, 289] width 213 height 473
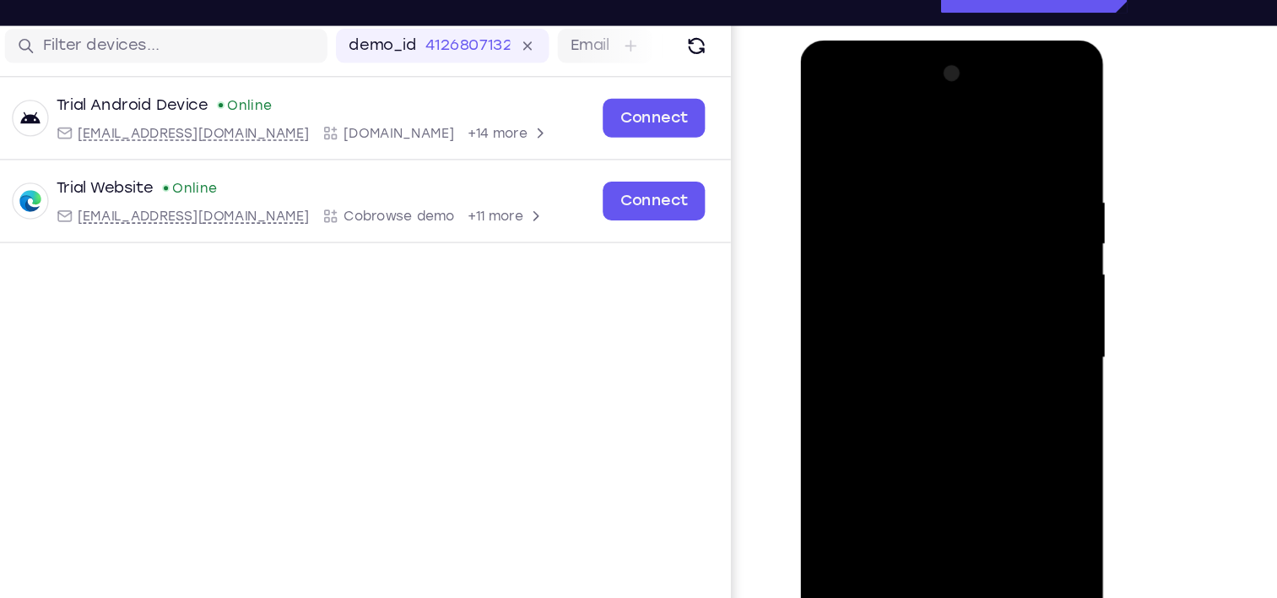
drag, startPoint x: 953, startPoint y: 389, endPoint x: 981, endPoint y: 45, distance: 345.6
click at [981, 45] on div at bounding box center [920, 292] width 239 height 503
click at [873, 173] on div at bounding box center [920, 289] width 213 height 473
click at [987, 155] on div at bounding box center [920, 289] width 213 height 473
drag, startPoint x: 917, startPoint y: 149, endPoint x: 949, endPoint y: 427, distance: 279.6
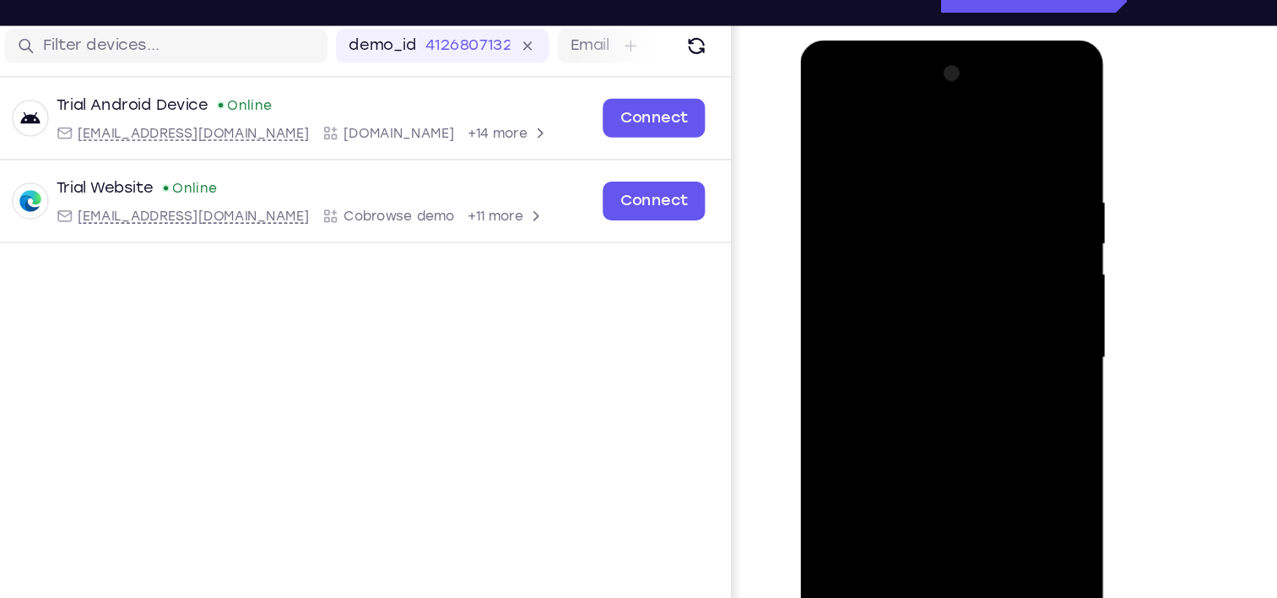
click at [949, 427] on div at bounding box center [920, 289] width 213 height 473
click at [833, 116] on div at bounding box center [920, 289] width 213 height 473
drag, startPoint x: 940, startPoint y: 154, endPoint x: 913, endPoint y: 425, distance: 271.5
click at [913, 425] on div at bounding box center [920, 289] width 213 height 473
click at [899, 177] on div at bounding box center [920, 289] width 213 height 473
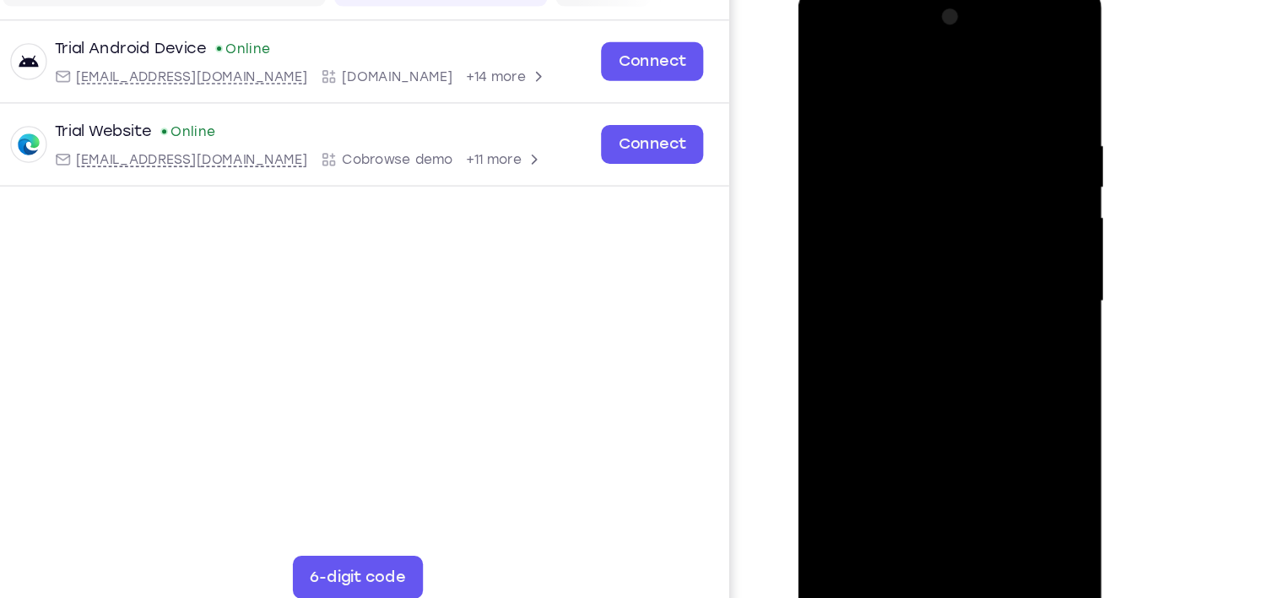
scroll to position [217, 0]
click at [861, 431] on div at bounding box center [918, 233] width 213 height 473
click at [824, 56] on div at bounding box center [918, 233] width 213 height 473
click at [963, 433] on div at bounding box center [918, 233] width 213 height 473
click at [897, 247] on div at bounding box center [918, 233] width 213 height 473
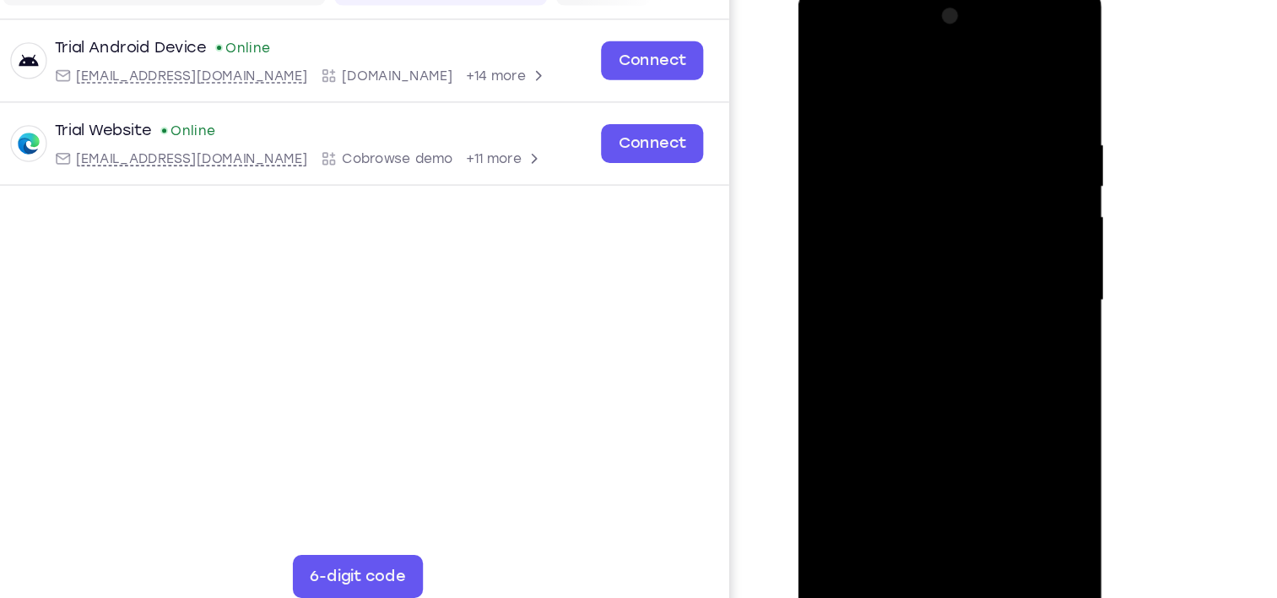
click at [829, 61] on div at bounding box center [918, 233] width 213 height 473
click at [874, 280] on div at bounding box center [918, 233] width 213 height 473
click at [942, 391] on div at bounding box center [918, 233] width 213 height 473
click at [887, 393] on div at bounding box center [918, 233] width 213 height 473
click at [886, 367] on div at bounding box center [918, 233] width 213 height 473
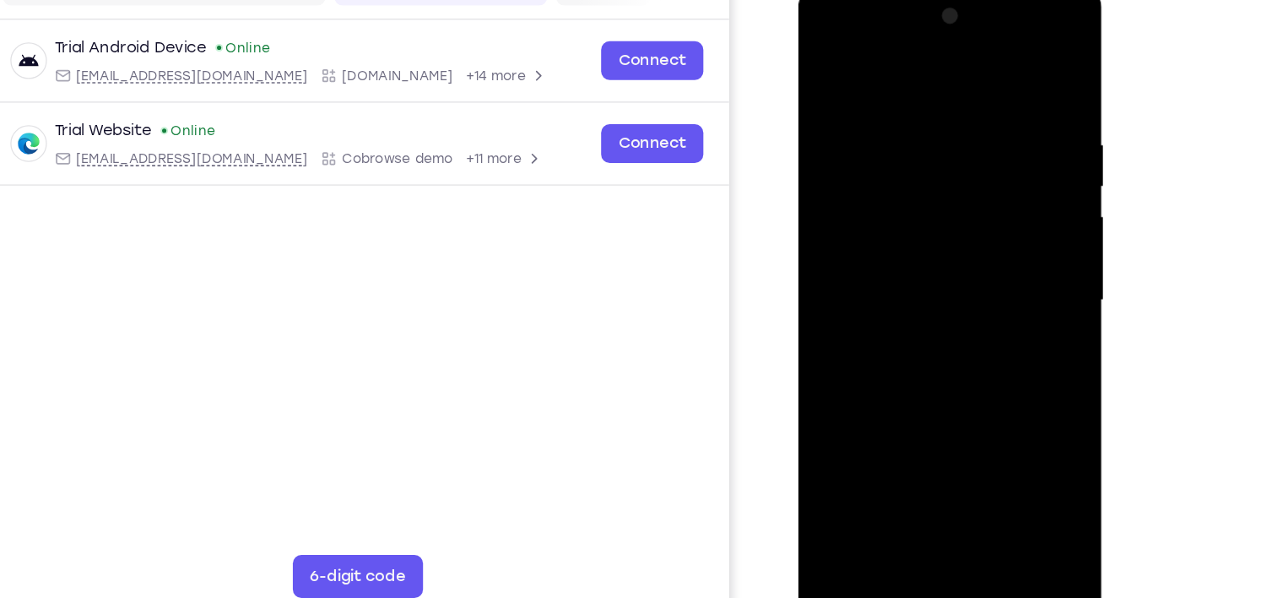
click at [898, 227] on div at bounding box center [918, 233] width 213 height 473
click at [825, 60] on div at bounding box center [918, 233] width 213 height 473
click at [918, 239] on div at bounding box center [918, 233] width 213 height 473
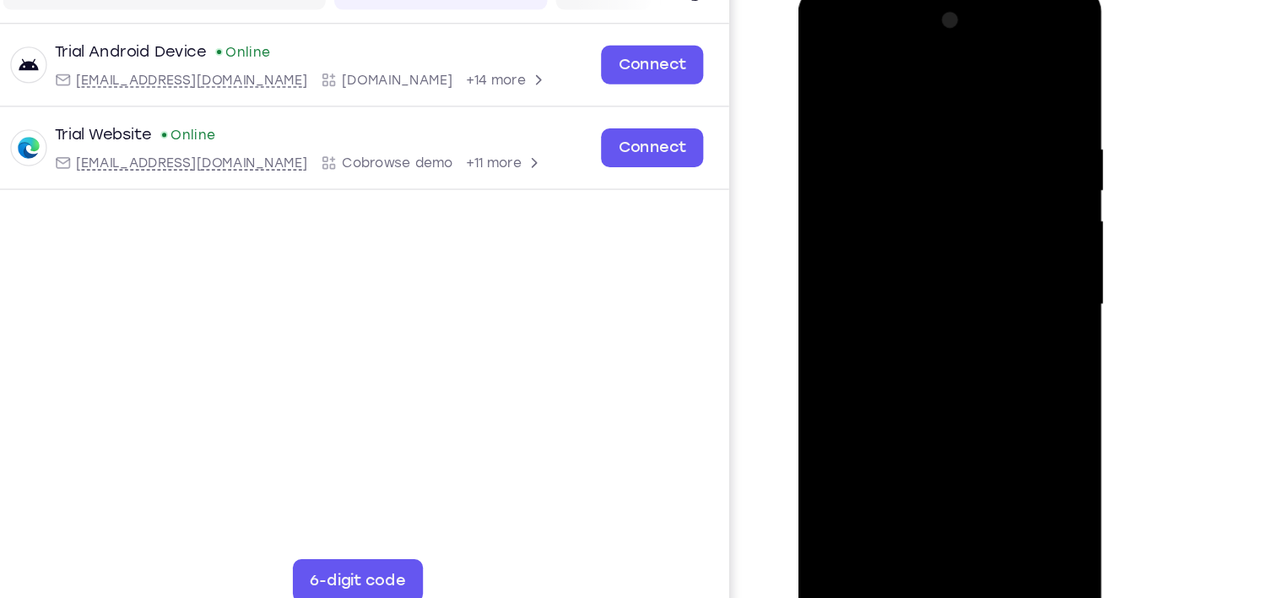
click at [859, 256] on div at bounding box center [918, 237] width 213 height 473
click at [891, 64] on div at bounding box center [918, 237] width 213 height 473
click at [989, 268] on div at bounding box center [918, 237] width 213 height 473
click at [826, 59] on div at bounding box center [918, 237] width 213 height 473
drag, startPoint x: 930, startPoint y: 272, endPoint x: 939, endPoint y: 132, distance: 140.4
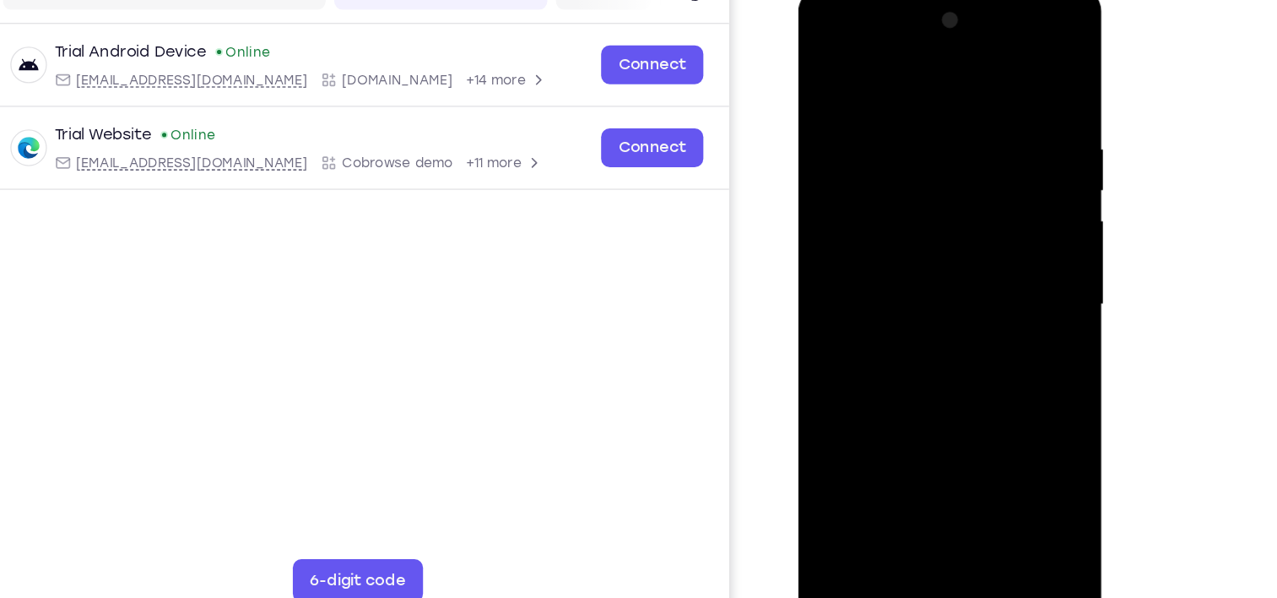
click at [939, 132] on div at bounding box center [918, 237] width 213 height 473
drag, startPoint x: 939, startPoint y: 132, endPoint x: 936, endPoint y: 149, distance: 17.9
click at [936, 149] on div at bounding box center [918, 237] width 213 height 473
click at [854, 245] on div at bounding box center [918, 237] width 213 height 473
click at [1006, 145] on div at bounding box center [918, 237] width 213 height 473
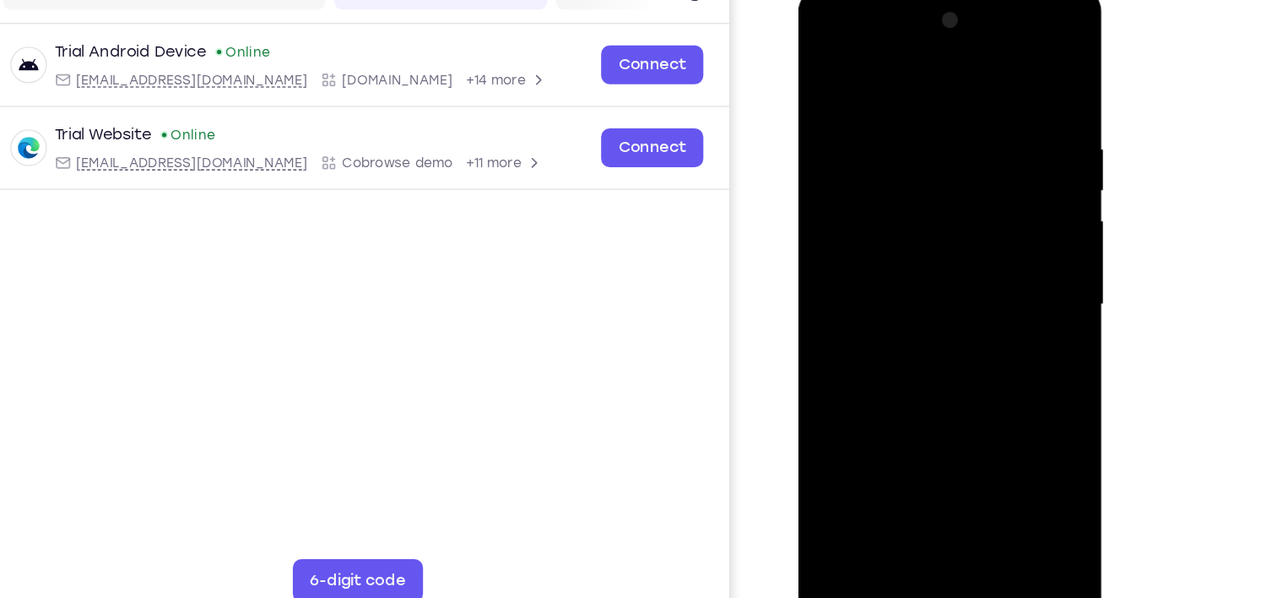
click at [1014, 141] on div at bounding box center [918, 237] width 213 height 473
